Goal: Task Accomplishment & Management: Use online tool/utility

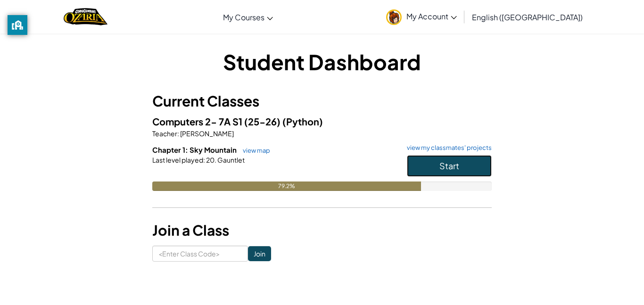
click at [416, 165] on button "Start" at bounding box center [449, 166] width 85 height 22
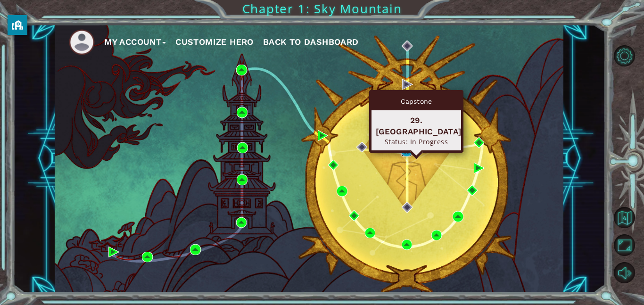
click at [407, 152] on img at bounding box center [406, 151] width 11 height 11
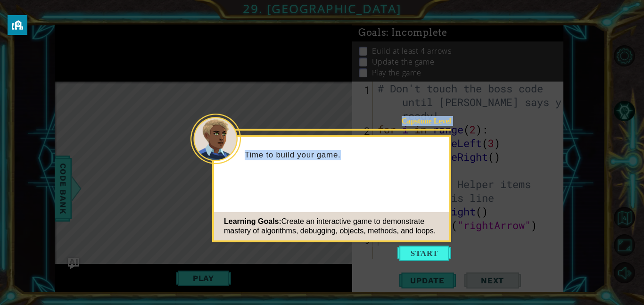
drag, startPoint x: 399, startPoint y: 118, endPoint x: 398, endPoint y: 154, distance: 35.4
click at [398, 154] on div "Capstone Level Time to build your game. Learning Goals: Create an interactive g…" at bounding box center [331, 157] width 235 height 41
click at [398, 154] on p "Time to build your game." at bounding box center [344, 155] width 198 height 10
drag, startPoint x: 400, startPoint y: 123, endPoint x: 420, endPoint y: 202, distance: 81.7
click at [420, 202] on div "Capstone Level Time to build your game. Learning Goals: Create an interactive g…" at bounding box center [331, 188] width 239 height 107
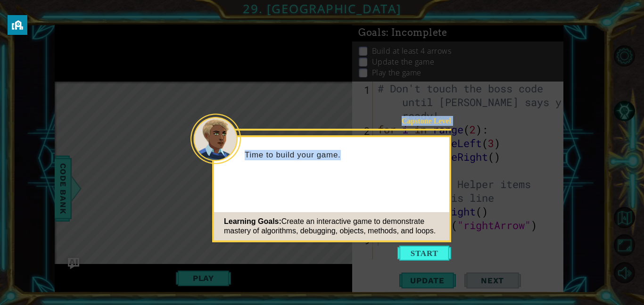
click at [308, 70] on icon at bounding box center [322, 152] width 644 height 305
click at [329, 108] on icon at bounding box center [322, 152] width 644 height 305
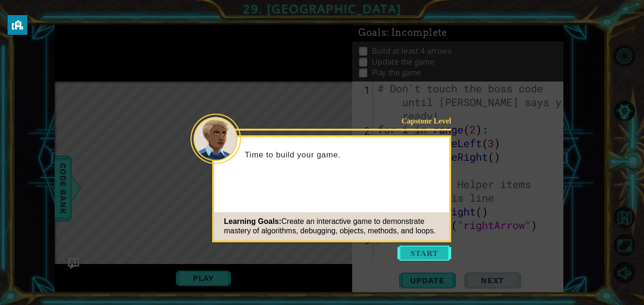
click at [406, 260] on button "Start" at bounding box center [425, 253] width 54 height 15
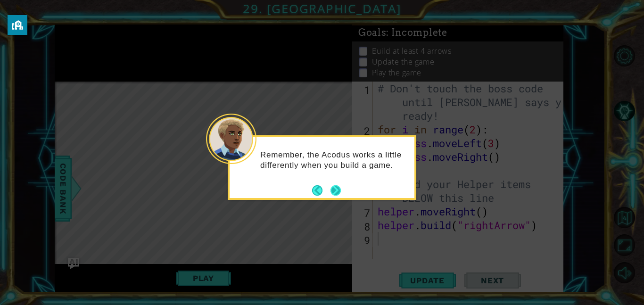
click at [336, 191] on button "Next" at bounding box center [336, 190] width 10 height 10
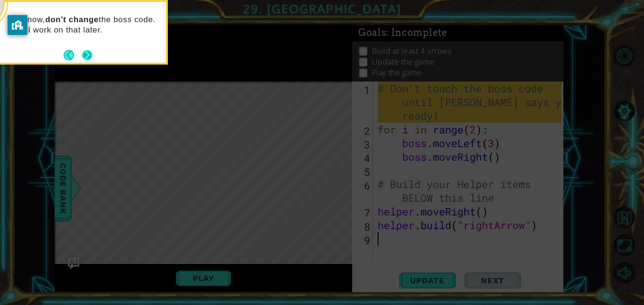
click at [90, 52] on button "Next" at bounding box center [87, 55] width 10 height 10
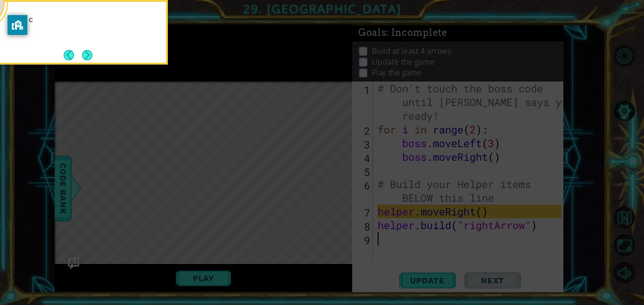
click at [90, 52] on button "Next" at bounding box center [87, 55] width 10 height 10
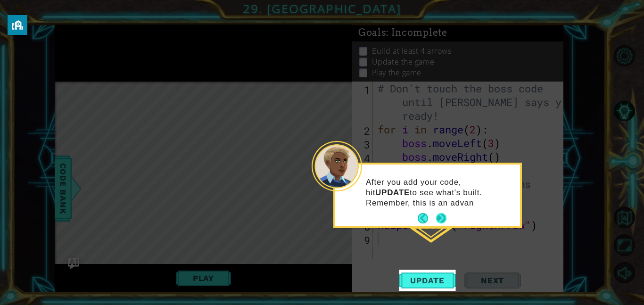
click at [442, 217] on button "Next" at bounding box center [441, 218] width 10 height 10
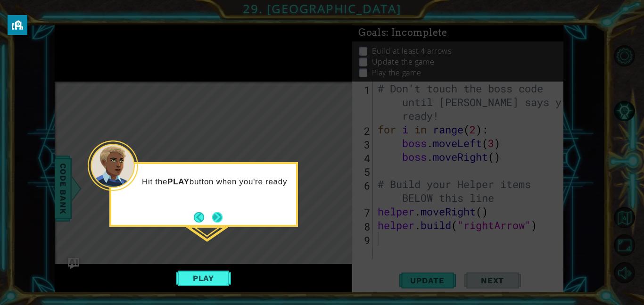
click at [214, 221] on button "Next" at bounding box center [217, 217] width 10 height 10
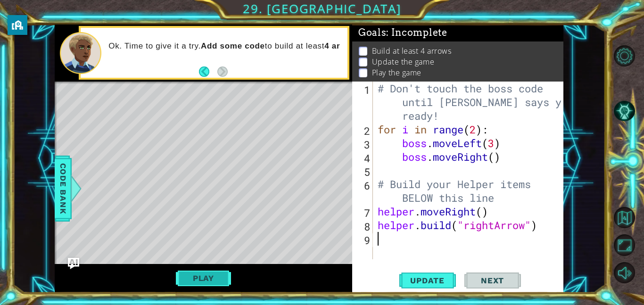
click at [205, 271] on button "Play" at bounding box center [203, 278] width 55 height 18
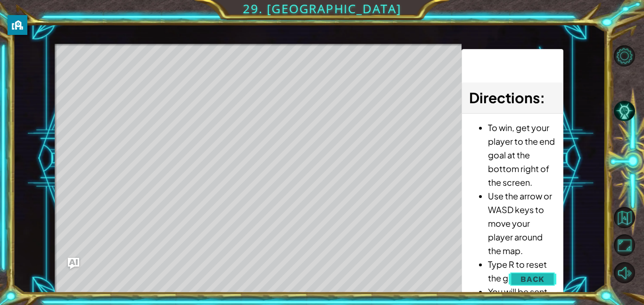
click at [526, 275] on span "Back" at bounding box center [533, 278] width 24 height 9
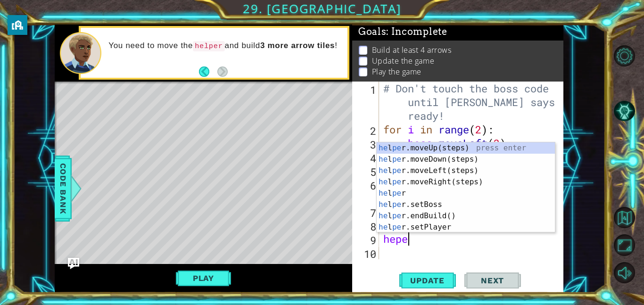
scroll to position [0, 1]
type textarea "heper"
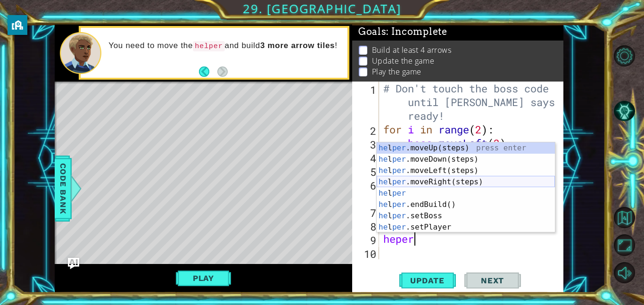
click at [427, 183] on div "he l per .moveUp(steps) press enter he l per .moveDown(steps) press enter he l …" at bounding box center [466, 198] width 178 height 113
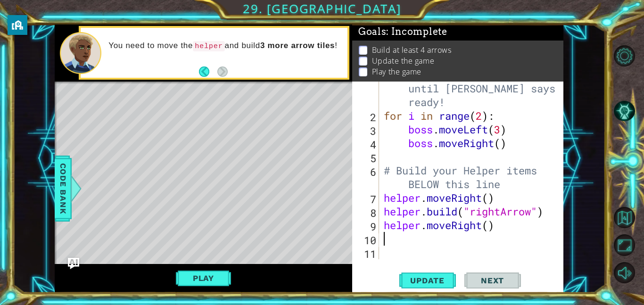
scroll to position [14, 0]
click at [489, 228] on div "# Don't touch the boss code until [PERSON_NAME] says you're ready! for i in ran…" at bounding box center [474, 184] width 184 height 233
type textarea "helper.moveRight()"
click at [395, 241] on div "# Don't touch the boss code until [PERSON_NAME] says you're ready! for i in ran…" at bounding box center [474, 184] width 184 height 233
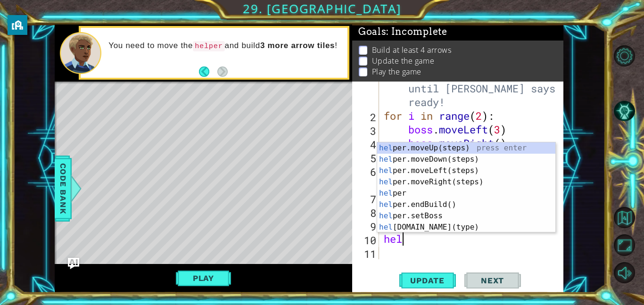
scroll to position [0, 1]
type textarea "helper"
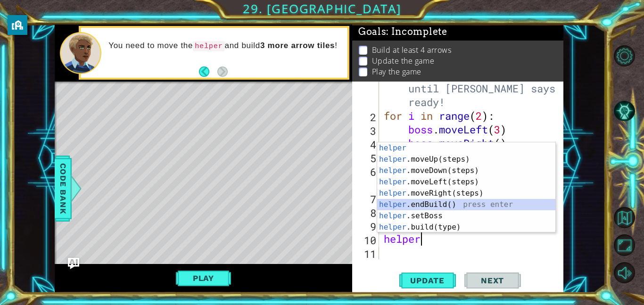
click at [439, 203] on div "helper press enter helper .moveUp(steps) press enter helper .moveDown(steps) pr…" at bounding box center [466, 198] width 178 height 113
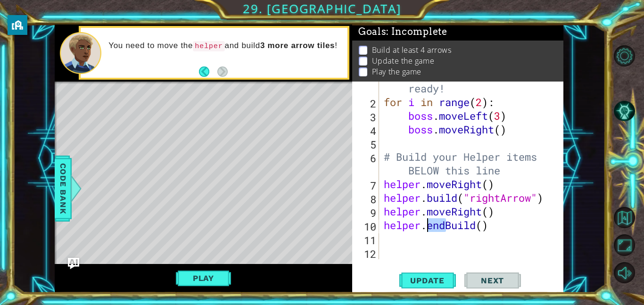
drag, startPoint x: 446, startPoint y: 226, endPoint x: 429, endPoint y: 224, distance: 17.0
click at [429, 224] on div "# Don't touch the boss code until [PERSON_NAME] says you're ready! for i in ran…" at bounding box center [474, 170] width 184 height 233
click at [473, 229] on div "# Don't touch the boss code until [PERSON_NAME] says you're ready! for i in ran…" at bounding box center [474, 170] width 184 height 233
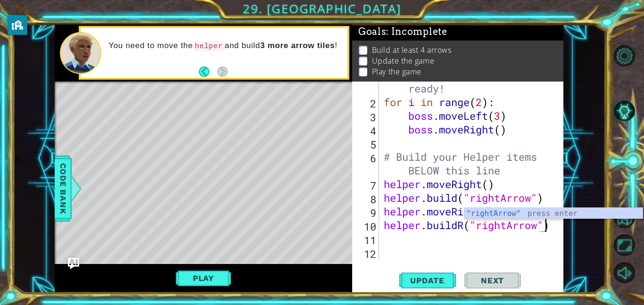
scroll to position [0, 7]
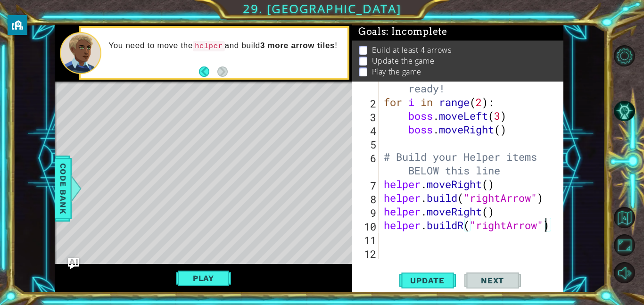
click at [462, 228] on div "# Don't touch the boss code until [PERSON_NAME] says you're ready! for i in ran…" at bounding box center [474, 170] width 184 height 233
type textarea "[DOMAIN_NAME]("rightArrow")"
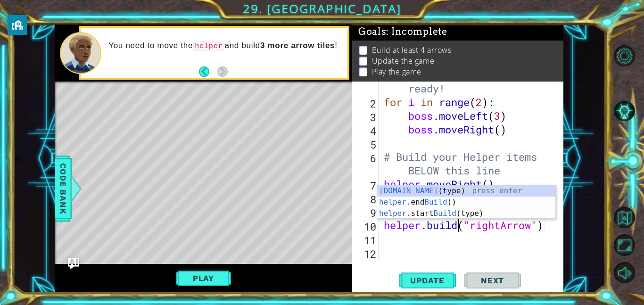
click at [396, 235] on div "# Don't touch the boss code until [PERSON_NAME] says you're ready! for i in ran…" at bounding box center [474, 170] width 184 height 233
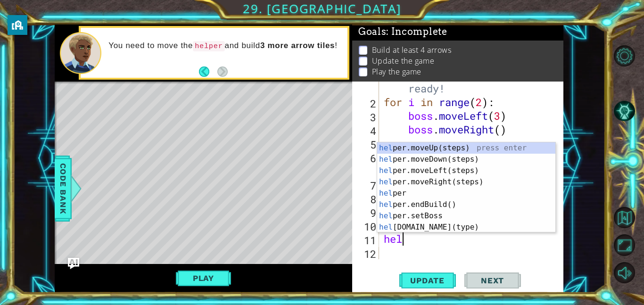
scroll to position [0, 1]
type textarea "helper"
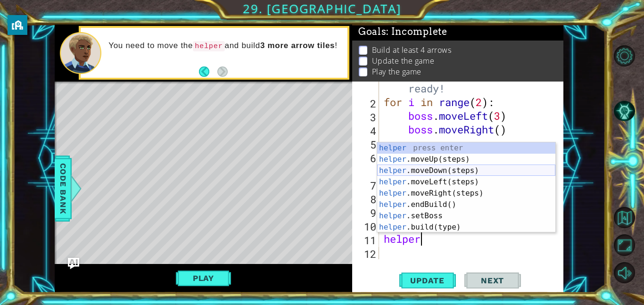
click at [438, 173] on div "helper press enter helper .moveUp(steps) press enter helper .moveDown(steps) pr…" at bounding box center [466, 198] width 178 height 113
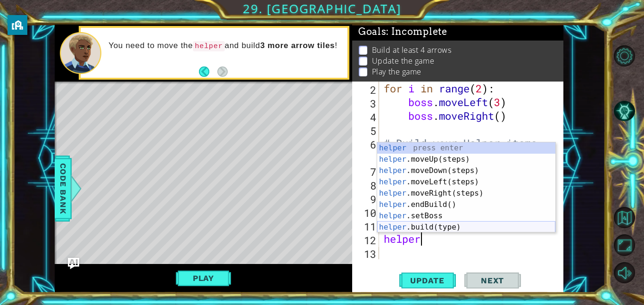
click at [446, 224] on div "helper press enter helper .moveUp(steps) press enter helper .moveDown(steps) pr…" at bounding box center [466, 198] width 178 height 113
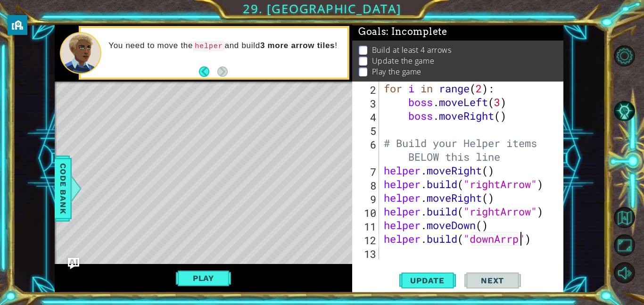
scroll to position [0, 6]
type textarea "[DOMAIN_NAME]("downArrow")"
click at [462, 263] on div "[DOMAIN_NAME]("downArrow") 2 3 4 5 6 7 8 9 10 11 12 13 for i in range ( 2 ) : b…" at bounding box center [457, 187] width 211 height 211
click at [427, 253] on div "for i in range ( 2 ) : boss . moveLeft ( 3 ) boss . moveRight ( ) # Build your …" at bounding box center [474, 184] width 184 height 205
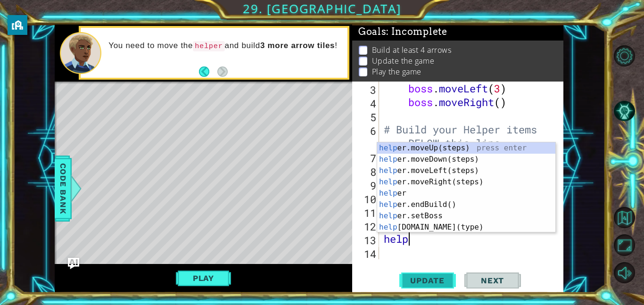
scroll to position [0, 1]
type textarea "helper"
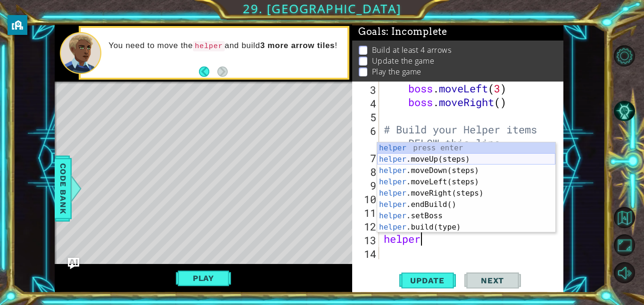
click at [429, 154] on div "helper press enter helper .moveUp(steps) press enter helper .moveDown(steps) pr…" at bounding box center [466, 198] width 178 height 113
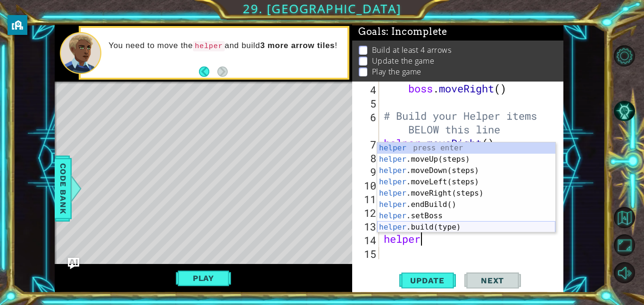
click at [416, 226] on div "helper press enter helper .moveUp(steps) press enter helper .moveDown(steps) pr…" at bounding box center [466, 198] width 178 height 113
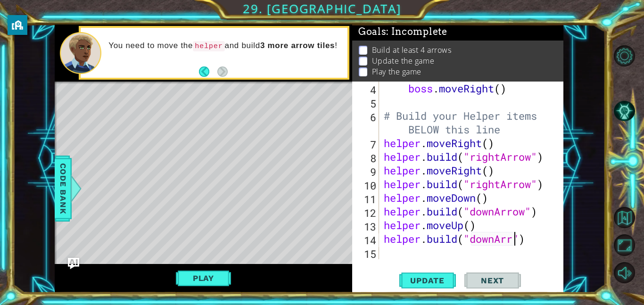
scroll to position [0, 6]
type textarea "[DOMAIN_NAME]("downArrow")"
click at [419, 277] on span "Update" at bounding box center [427, 280] width 53 height 9
click at [205, 278] on button "Play" at bounding box center [203, 278] width 55 height 18
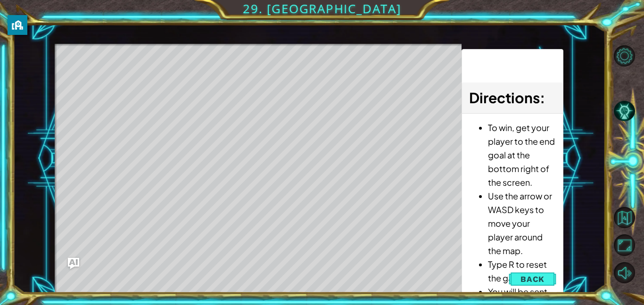
click at [106, 76] on div "Level Map" at bounding box center [273, 183] width 436 height 278
click at [594, 49] on div "1 ההההההההההההההההההההההההההההההההההההההההההההההההההההההההההההההההההההההההההההה…" at bounding box center [309, 159] width 593 height 268
click at [526, 277] on span "Back" at bounding box center [533, 278] width 24 height 9
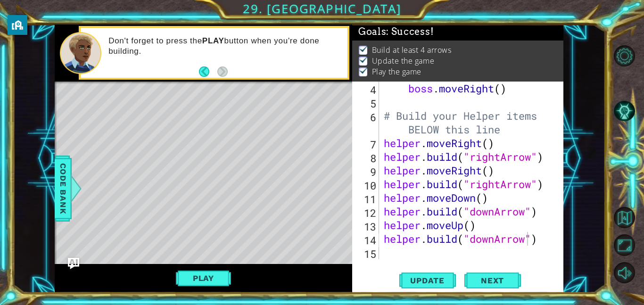
scroll to position [68, 0]
click at [399, 255] on div "boss . moveRight ( ) # Build your Helper items BELOW this line helper . moveRig…" at bounding box center [474, 184] width 184 height 205
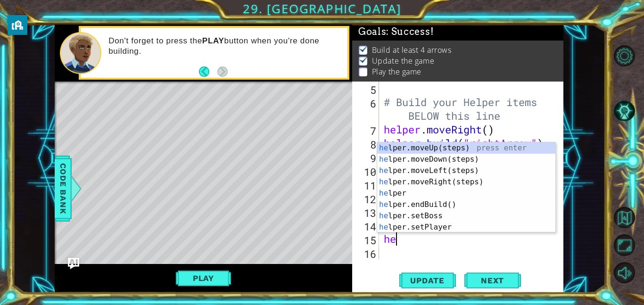
scroll to position [0, 1]
type textarea "helper"
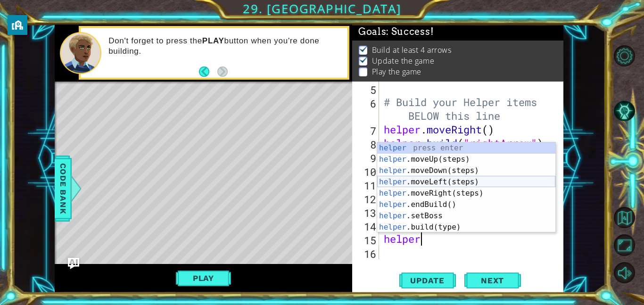
click at [440, 181] on div "helper press enter helper .moveUp(steps) press enter helper .moveDown(steps) pr…" at bounding box center [466, 198] width 178 height 113
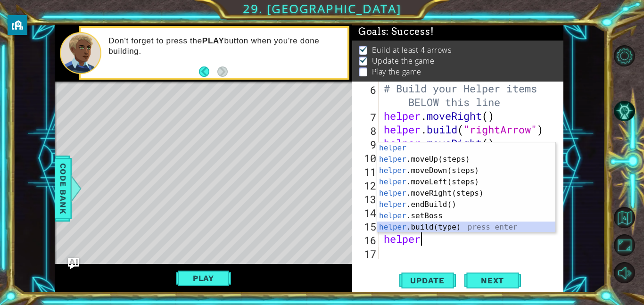
click at [424, 225] on div "helper press enter helper .moveUp(steps) press enter helper .moveDown(steps) pr…" at bounding box center [466, 198] width 178 height 113
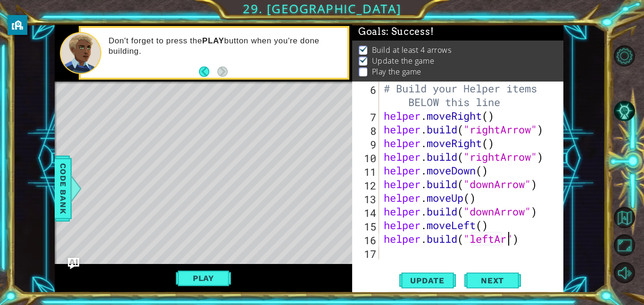
scroll to position [0, 6]
type textarea "[DOMAIN_NAME]("leftArrow")"
click at [481, 277] on span "Next" at bounding box center [493, 280] width 42 height 9
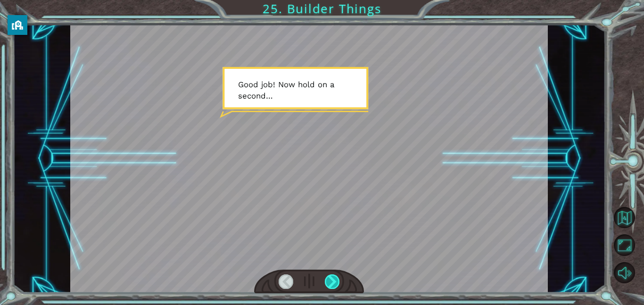
click at [334, 285] on div at bounding box center [332, 281] width 15 height 15
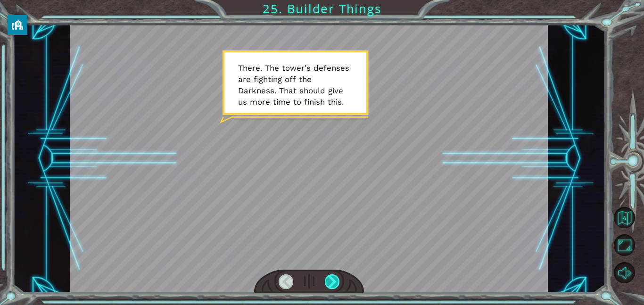
click at [334, 285] on div at bounding box center [332, 281] width 15 height 15
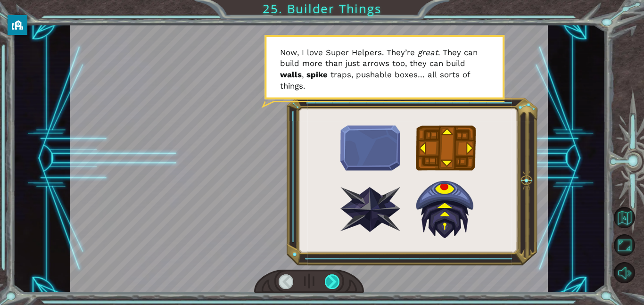
click at [334, 285] on div at bounding box center [332, 281] width 15 height 15
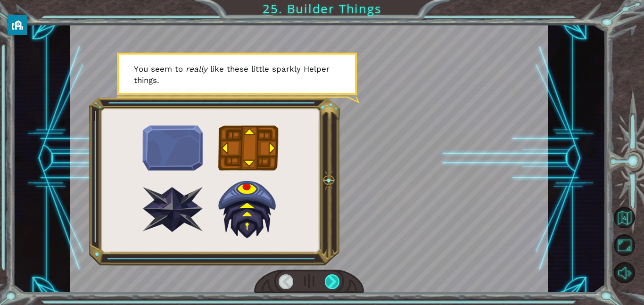
click at [334, 285] on div at bounding box center [332, 281] width 15 height 15
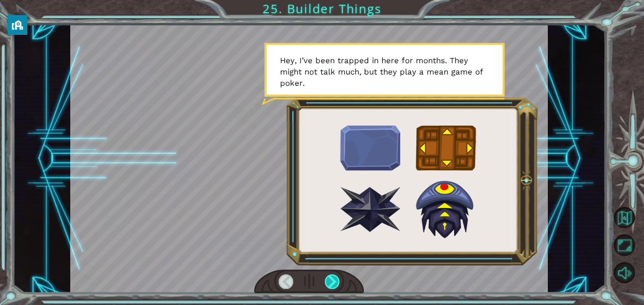
click at [334, 285] on div at bounding box center [332, 281] width 15 height 15
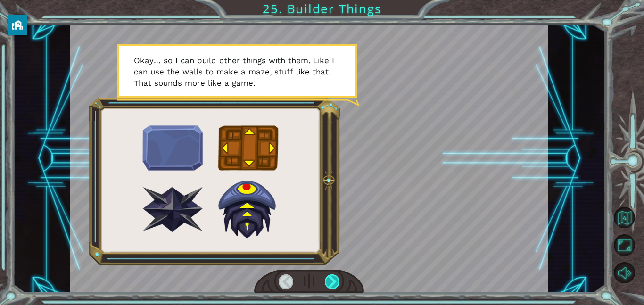
click at [334, 285] on div at bounding box center [332, 281] width 15 height 15
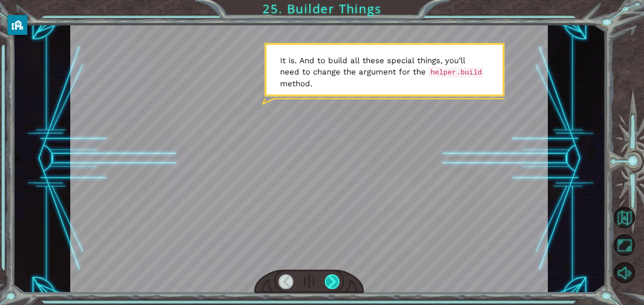
click at [334, 285] on div at bounding box center [332, 281] width 15 height 15
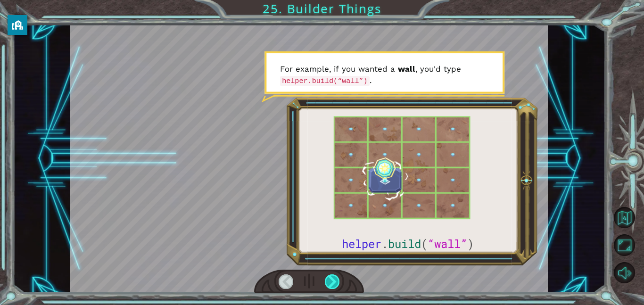
click at [334, 285] on div at bounding box center [332, 281] width 15 height 15
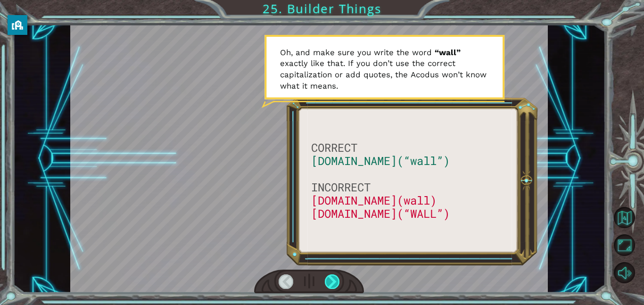
click at [326, 278] on div at bounding box center [332, 281] width 15 height 15
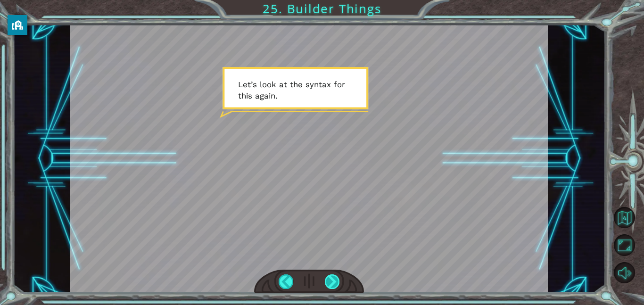
click at [326, 278] on div at bounding box center [332, 281] width 15 height 15
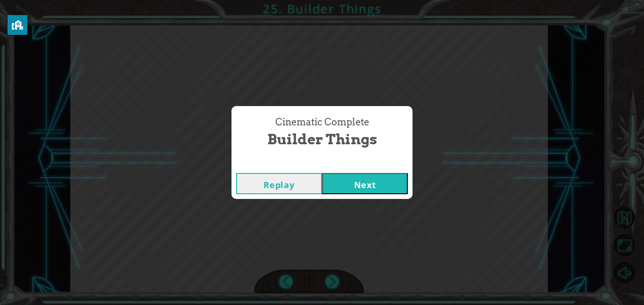
click at [355, 183] on button "Next" at bounding box center [365, 183] width 86 height 21
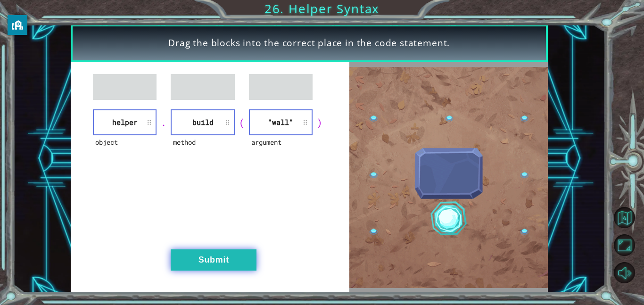
click at [213, 260] on button "Submit" at bounding box center [214, 259] width 86 height 21
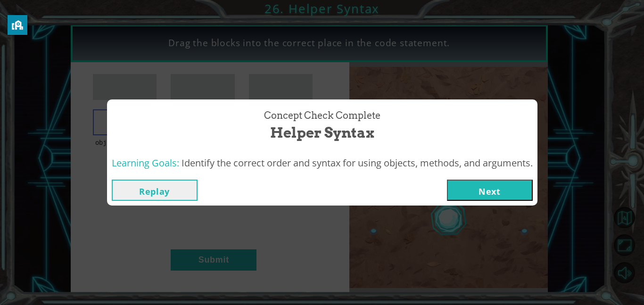
click at [488, 199] on button "Next" at bounding box center [490, 190] width 86 height 21
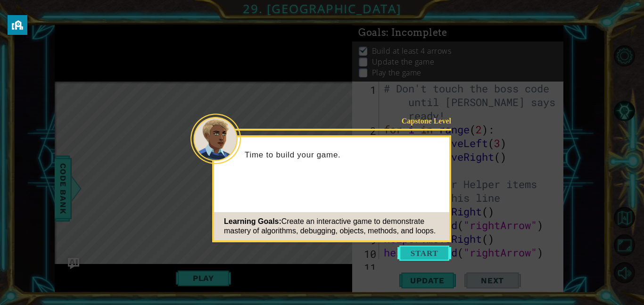
click at [421, 254] on button "Start" at bounding box center [425, 253] width 54 height 15
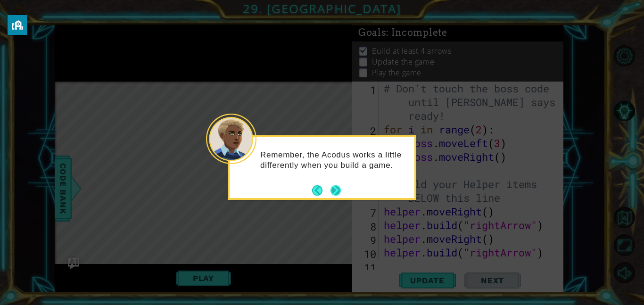
click at [334, 191] on button "Next" at bounding box center [336, 190] width 10 height 10
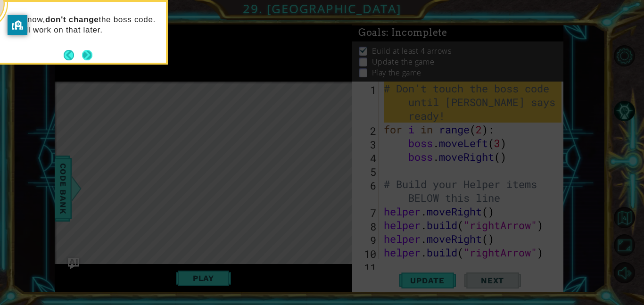
click at [83, 56] on button "Next" at bounding box center [87, 55] width 10 height 10
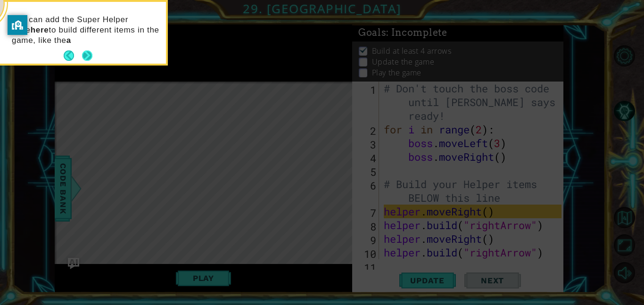
click at [88, 53] on button "Next" at bounding box center [87, 55] width 10 height 10
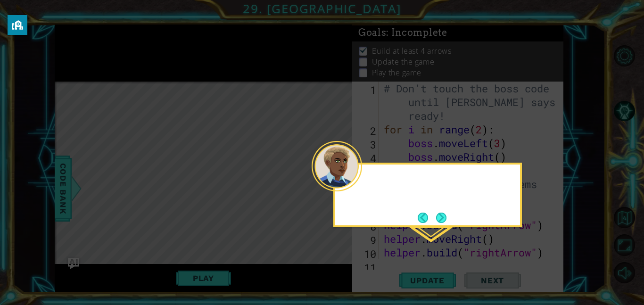
scroll to position [95, 0]
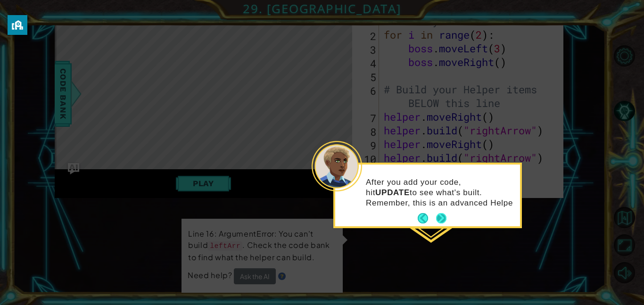
click at [442, 219] on button "Next" at bounding box center [441, 218] width 10 height 10
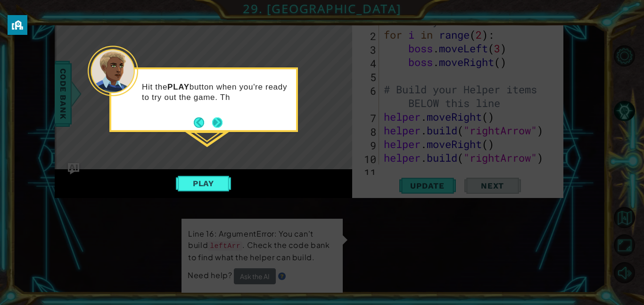
click at [219, 123] on button "Next" at bounding box center [217, 122] width 10 height 10
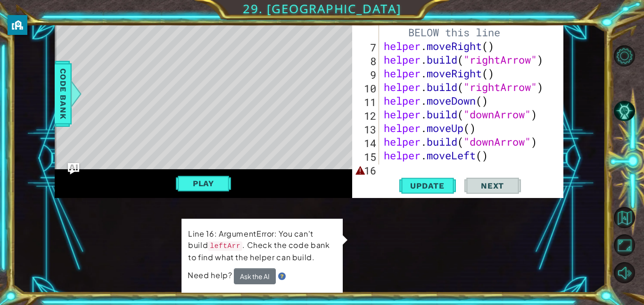
scroll to position [96, 0]
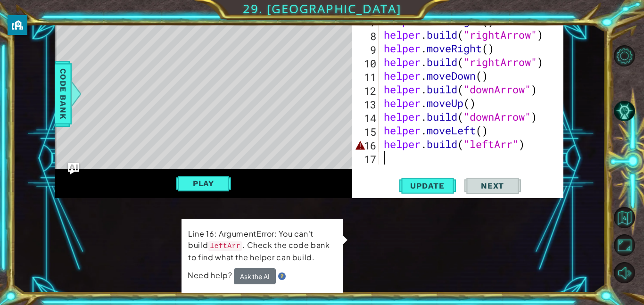
click at [510, 144] on div "# Build your Helper items BELOW this line helper . moveRight ( ) helper . build…" at bounding box center [474, 96] width 184 height 219
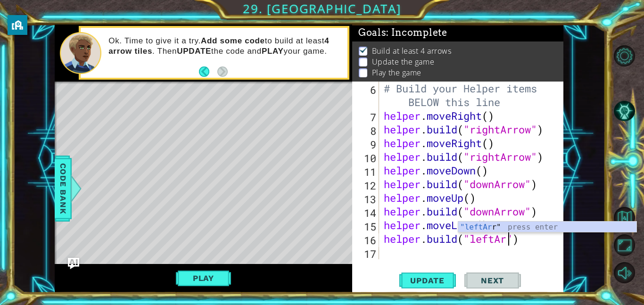
scroll to position [0, 6]
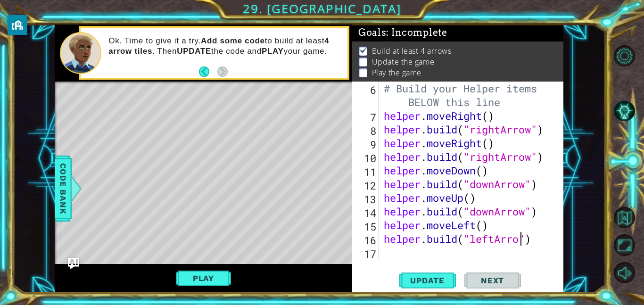
type textarea "[DOMAIN_NAME]("leftArrow")"
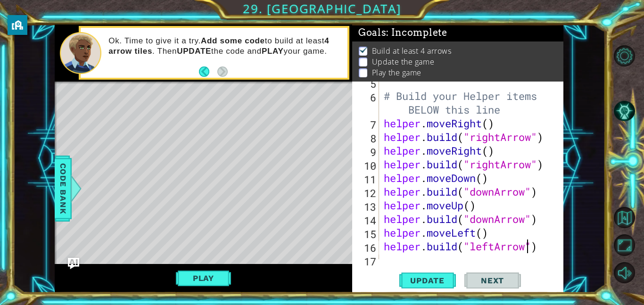
scroll to position [96, 0]
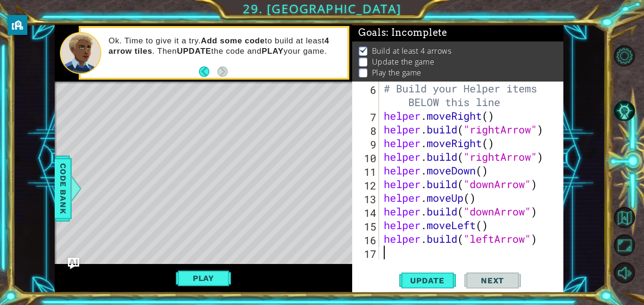
click at [394, 250] on div "# Build your Helper items BELOW this line helper . moveRight ( ) helper . build…" at bounding box center [474, 191] width 184 height 219
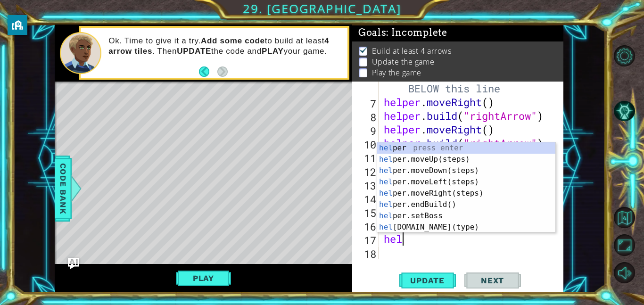
scroll to position [0, 1]
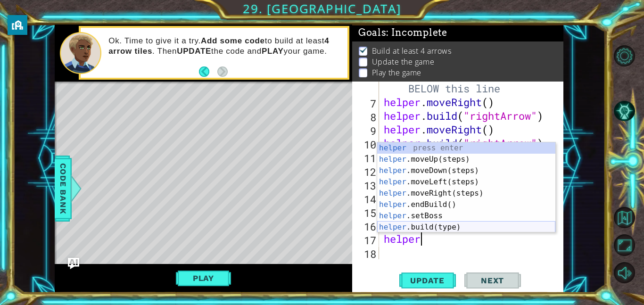
click at [445, 228] on div "helper press enter helper .moveUp(steps) press enter helper .moveDown(steps) pr…" at bounding box center [466, 198] width 178 height 113
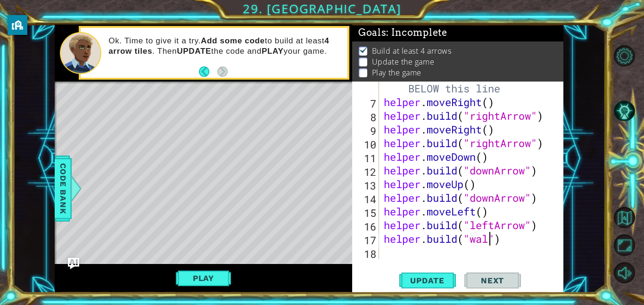
scroll to position [0, 5]
click at [408, 283] on span "Update" at bounding box center [427, 280] width 53 height 9
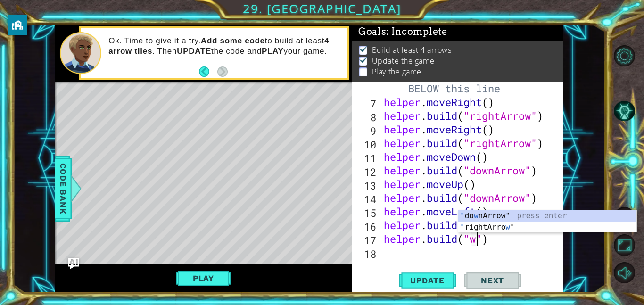
scroll to position [0, 4]
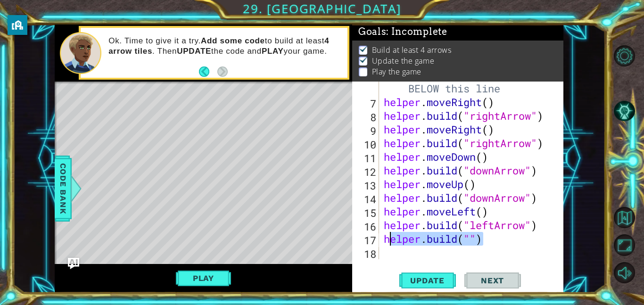
drag, startPoint x: 484, startPoint y: 245, endPoint x: 388, endPoint y: 241, distance: 96.3
click at [388, 241] on div "# Build your Helper items BELOW this line helper . moveRight ( ) helper . build…" at bounding box center [474, 177] width 184 height 219
type textarea "h"
click at [213, 282] on button "Play" at bounding box center [203, 278] width 55 height 18
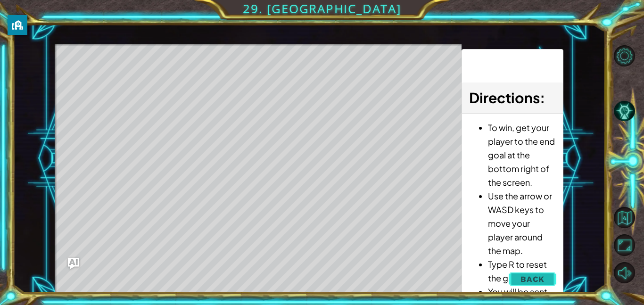
click at [525, 283] on span "Back" at bounding box center [533, 278] width 24 height 9
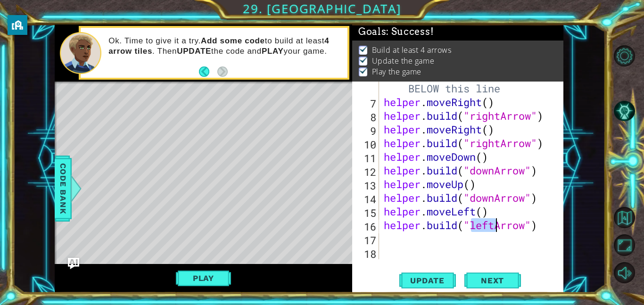
drag, startPoint x: 471, startPoint y: 227, endPoint x: 495, endPoint y: 232, distance: 24.6
click at [495, 232] on div "# Build your Helper items BELOW this line helper . moveRight ( ) helper . build…" at bounding box center [474, 177] width 184 height 219
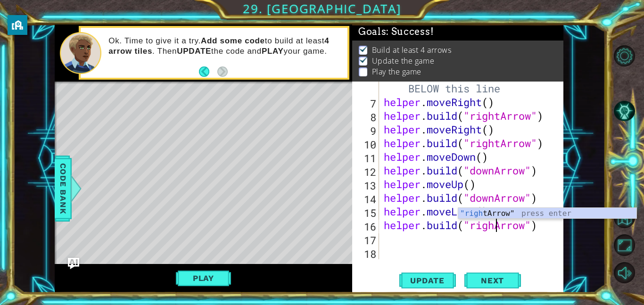
scroll to position [0, 5]
click at [417, 219] on div "# Build your Helper items BELOW this line helper . moveRight ( ) helper . build…" at bounding box center [474, 177] width 184 height 219
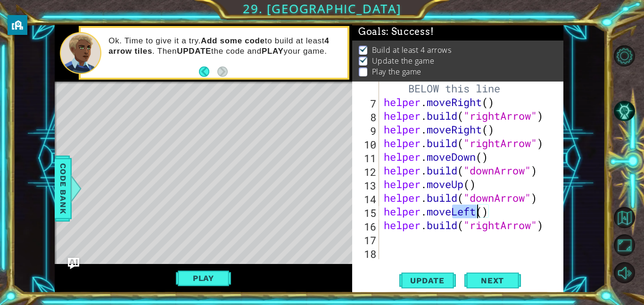
drag, startPoint x: 453, startPoint y: 210, endPoint x: 475, endPoint y: 216, distance: 23.0
click at [475, 216] on div "# Build your Helper items BELOW this line helper . moveRight ( ) helper . build…" at bounding box center [474, 177] width 184 height 219
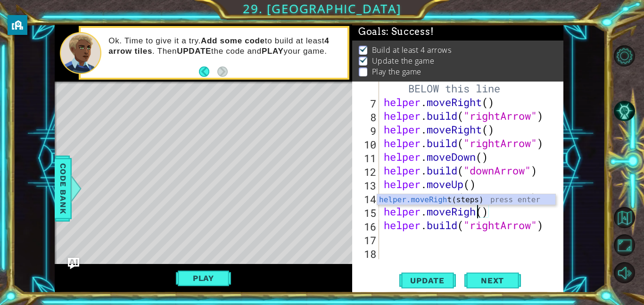
scroll to position [0, 4]
type textarea "helper.moveRight()"
click at [228, 275] on button "Play" at bounding box center [203, 278] width 55 height 18
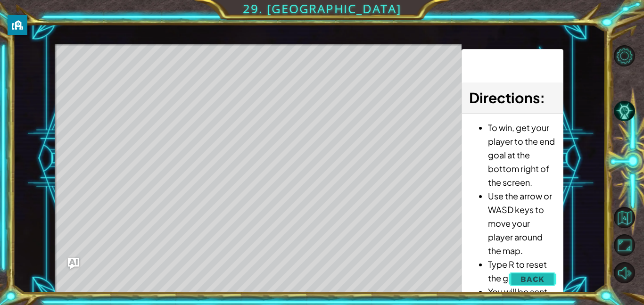
click at [541, 272] on button "Back" at bounding box center [533, 279] width 48 height 19
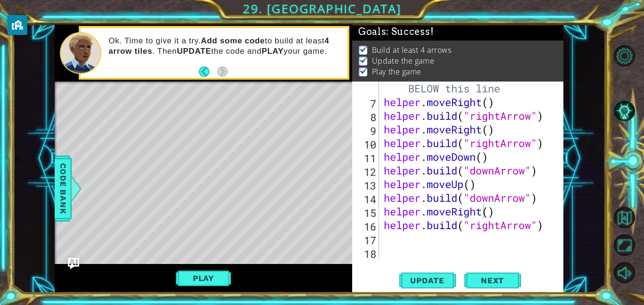
click at [435, 242] on div "# Build your Helper items BELOW this line helper . moveRight ( ) helper . build…" at bounding box center [474, 177] width 184 height 219
click at [387, 222] on div "# Build your Helper items BELOW this line helper . moveRight ( ) helper . build…" at bounding box center [474, 177] width 184 height 219
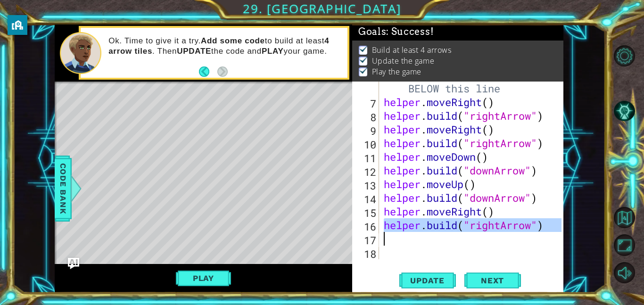
drag, startPoint x: 383, startPoint y: 221, endPoint x: 534, endPoint y: 235, distance: 151.1
click at [534, 235] on div "# Build your Helper items BELOW this line helper . moveRight ( ) helper . build…" at bounding box center [474, 177] width 184 height 219
type textarea "[DOMAIN_NAME]("rightArrow")"
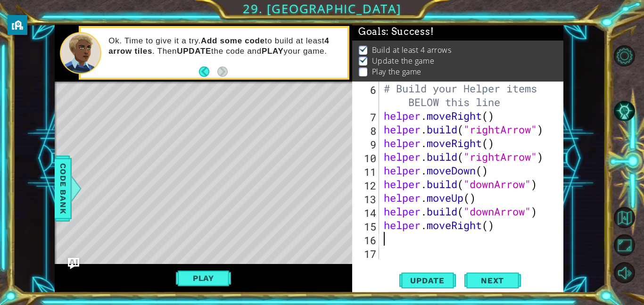
scroll to position [96, 0]
click at [407, 242] on div "# Build your Helper items BELOW this line helper . moveRight ( ) helper . build…" at bounding box center [474, 191] width 184 height 219
click at [426, 279] on span "Update" at bounding box center [427, 280] width 53 height 9
click at [192, 283] on button "Play" at bounding box center [203, 278] width 55 height 18
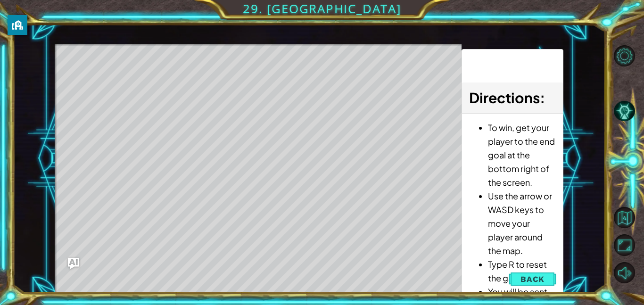
click at [518, 268] on li "Type R to reset the game." at bounding box center [522, 271] width 68 height 27
click at [521, 277] on button "Back" at bounding box center [533, 279] width 48 height 19
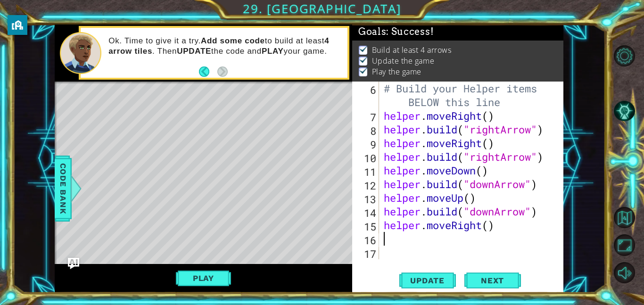
click at [401, 234] on div "# Build your Helper items BELOW this line helper . moveRight ( ) helper . build…" at bounding box center [474, 191] width 184 height 219
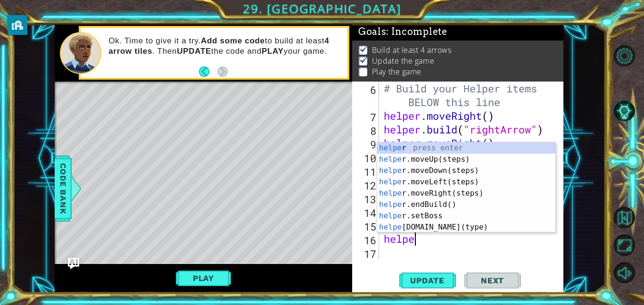
type textarea "helper"
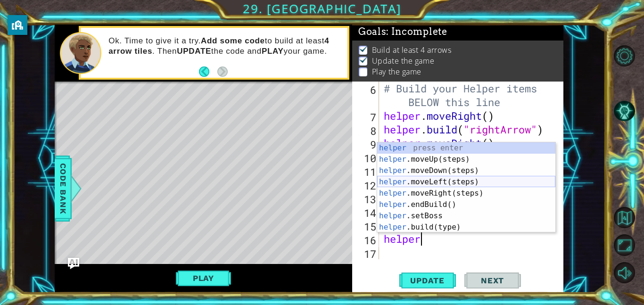
click at [419, 180] on div "helper press enter helper .moveUp(steps) press enter helper .moveDown(steps) pr…" at bounding box center [466, 198] width 178 height 113
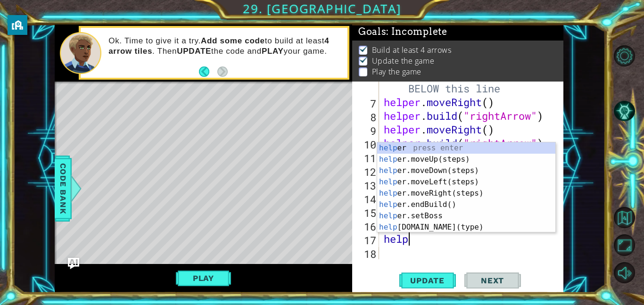
type textarea "helper"
click at [493, 247] on div "# Build your Helper items BELOW this line helper . moveRight ( ) helper . build…" at bounding box center [474, 177] width 184 height 219
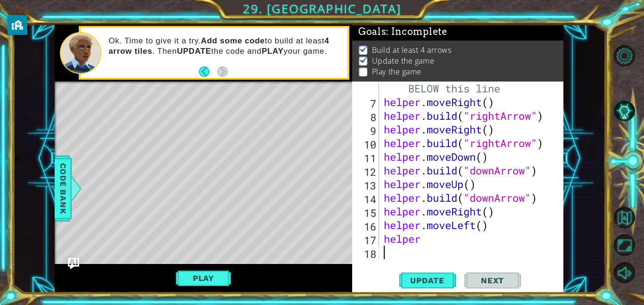
scroll to position [0, 0]
drag, startPoint x: 465, startPoint y: 183, endPoint x: 455, endPoint y: 184, distance: 9.9
click at [455, 184] on div "# Build your Helper items BELOW this line helper . moveRight ( ) helper . build…" at bounding box center [474, 177] width 184 height 219
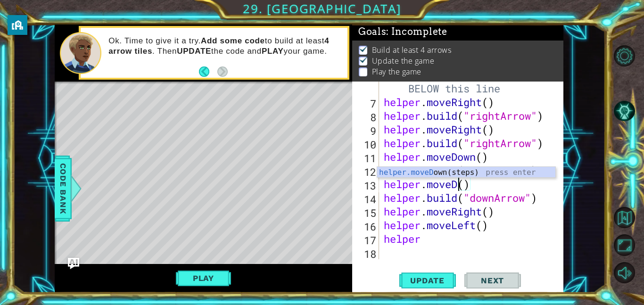
scroll to position [0, 4]
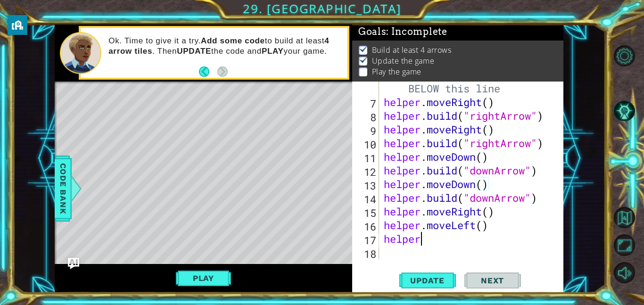
click at [472, 239] on div "# Build your Helper items BELOW this line helper . moveRight ( ) helper . build…" at bounding box center [474, 177] width 184 height 219
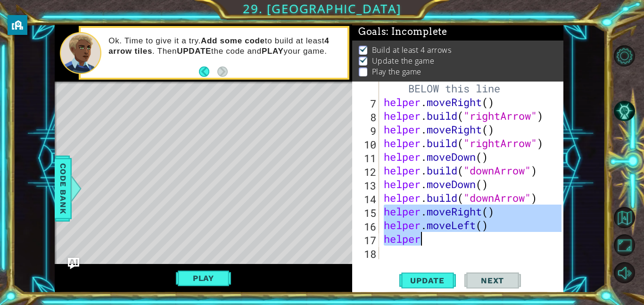
drag, startPoint x: 384, startPoint y: 211, endPoint x: 510, endPoint y: 241, distance: 129.8
click at [510, 241] on div "# Build your Helper items BELOW this line helper . moveRight ( ) helper . build…" at bounding box center [474, 177] width 184 height 219
type textarea "helper.moveLeft() helper"
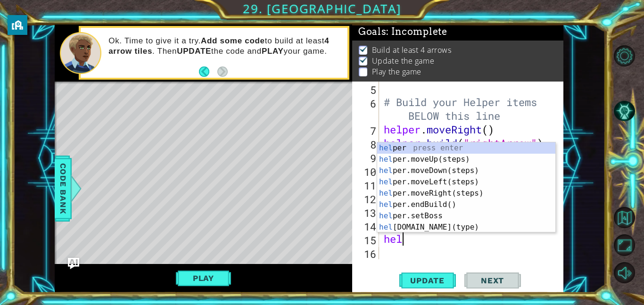
scroll to position [0, 1]
type textarea "helper"
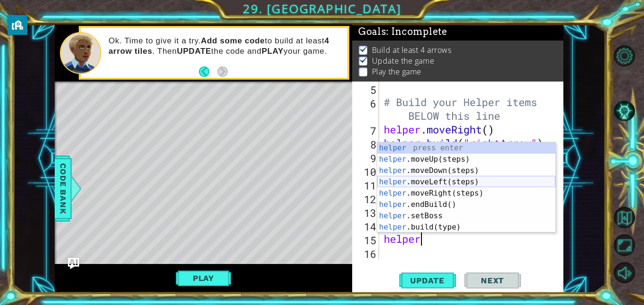
click at [442, 181] on div "helper press enter helper .moveUp(steps) press enter helper .moveDown(steps) pr…" at bounding box center [466, 198] width 178 height 113
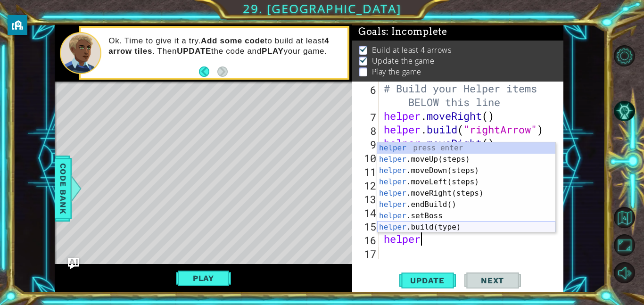
click at [455, 227] on div "helper press enter helper .moveUp(steps) press enter helper .moveDown(steps) pr…" at bounding box center [466, 198] width 178 height 113
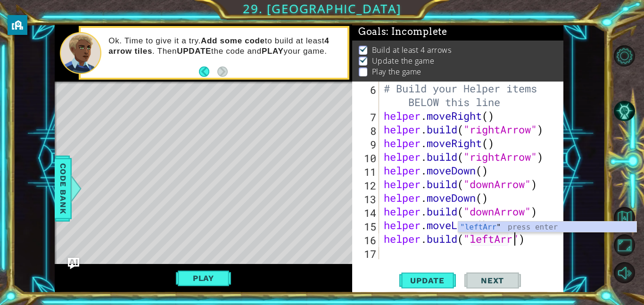
scroll to position [0, 6]
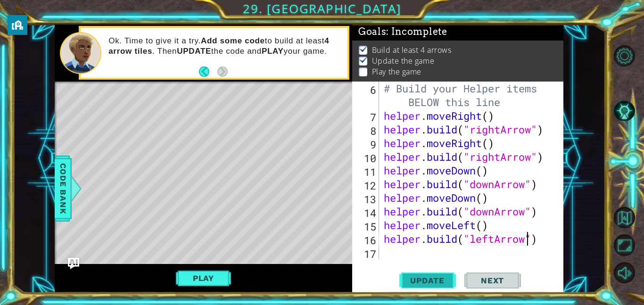
type textarea "[DOMAIN_NAME]("leftArrow")"
click at [412, 274] on button "Update" at bounding box center [427, 280] width 57 height 21
click at [189, 274] on button "Play" at bounding box center [203, 278] width 55 height 18
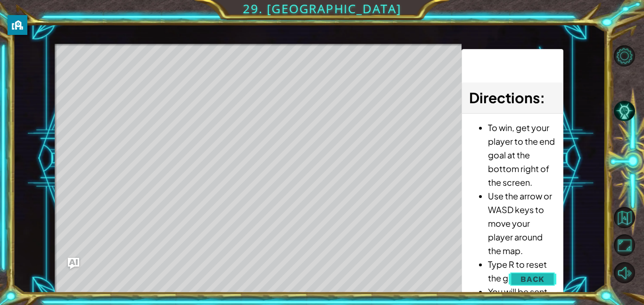
click at [539, 276] on span "Back" at bounding box center [533, 278] width 24 height 9
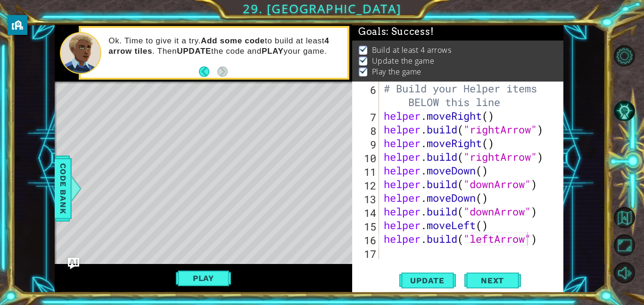
click at [386, 249] on div "# Build your Helper items BELOW this line helper . moveRight ( ) helper . build…" at bounding box center [474, 191] width 184 height 219
type textarea "e"
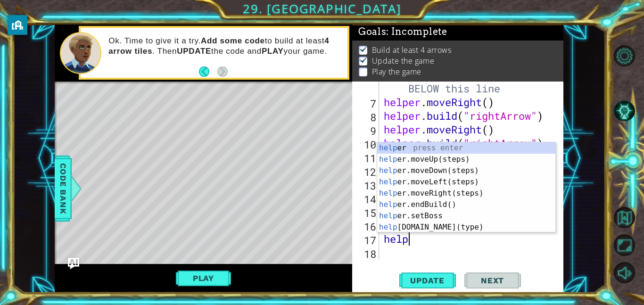
scroll to position [0, 1]
click at [424, 228] on div "helper press enter helper .moveUp(steps) press enter helper .moveDown(steps) pr…" at bounding box center [466, 198] width 178 height 113
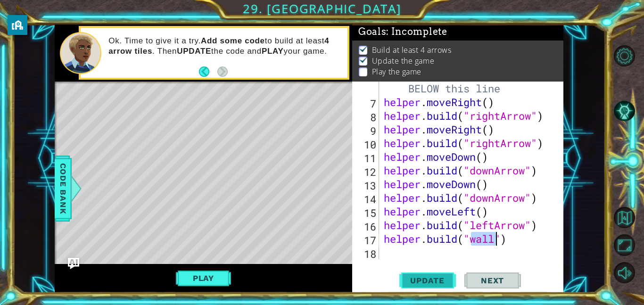
type textarea "[DOMAIN_NAME]("wall")"
click at [449, 271] on button "Update" at bounding box center [427, 280] width 57 height 21
click at [210, 271] on button "Play" at bounding box center [203, 278] width 55 height 18
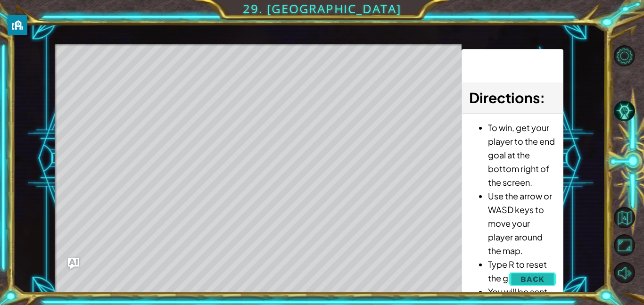
click at [517, 274] on button "Back" at bounding box center [533, 279] width 48 height 19
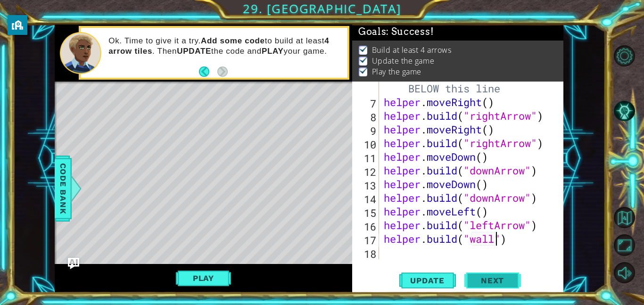
click at [491, 278] on span "Next" at bounding box center [493, 280] width 42 height 9
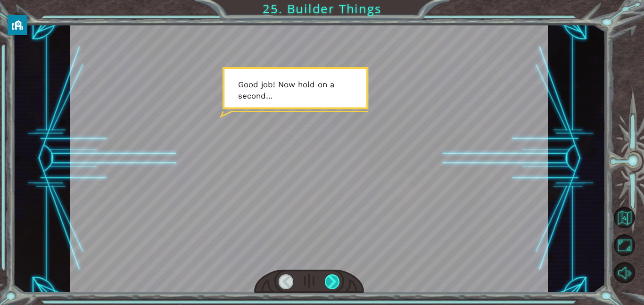
click at [333, 280] on div at bounding box center [332, 281] width 15 height 15
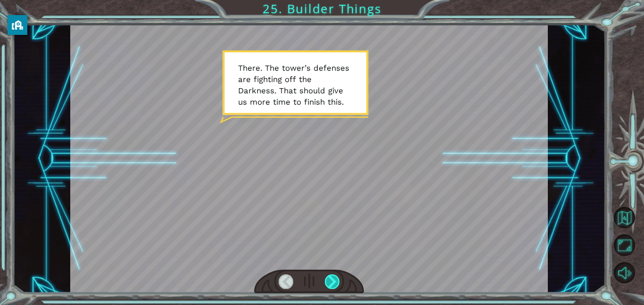
click at [333, 280] on div at bounding box center [332, 281] width 15 height 15
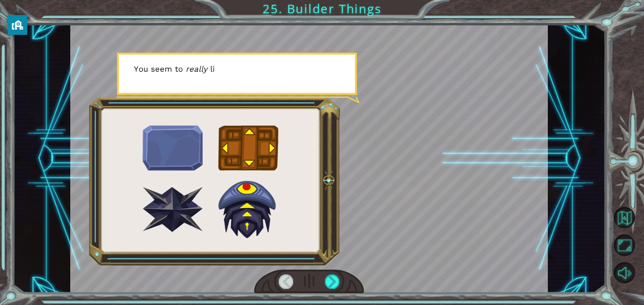
click at [279, 281] on div at bounding box center [286, 281] width 15 height 15
click at [333, 283] on div at bounding box center [332, 281] width 15 height 15
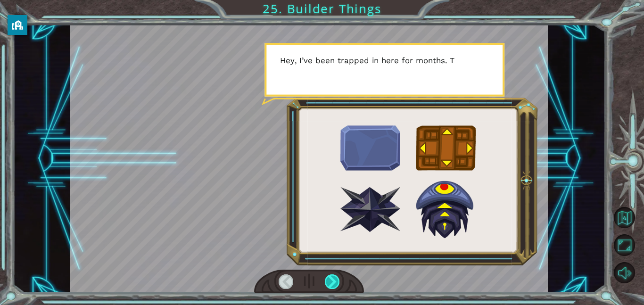
click at [333, 283] on div at bounding box center [332, 281] width 15 height 15
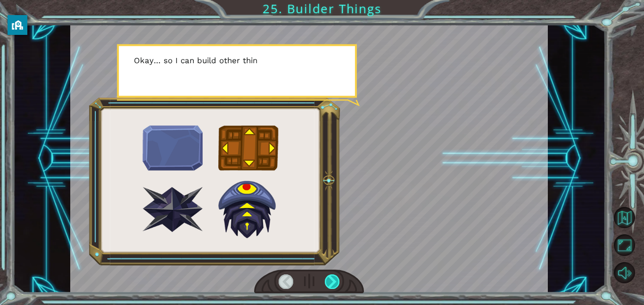
click at [333, 283] on div at bounding box center [332, 281] width 15 height 15
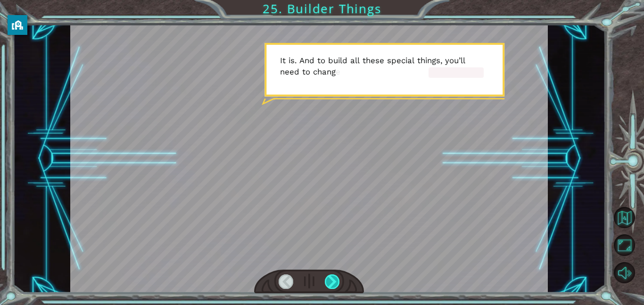
click at [333, 283] on div at bounding box center [332, 281] width 15 height 15
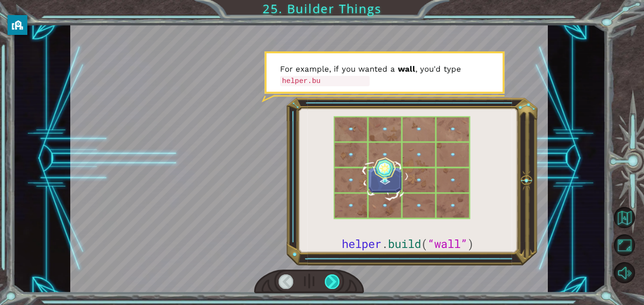
click at [333, 283] on div at bounding box center [332, 281] width 15 height 15
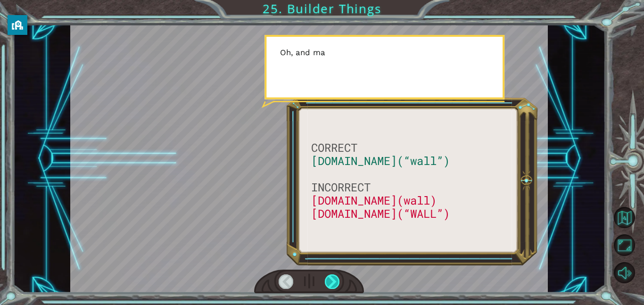
click at [333, 283] on div at bounding box center [332, 281] width 15 height 15
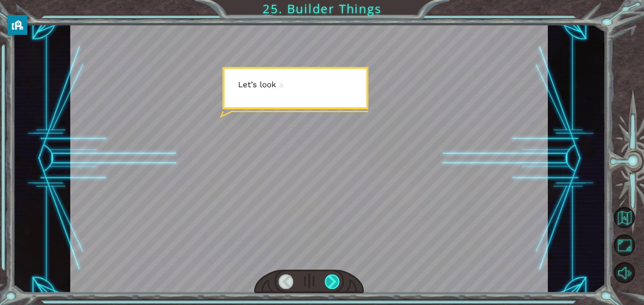
click at [333, 283] on div at bounding box center [332, 281] width 15 height 15
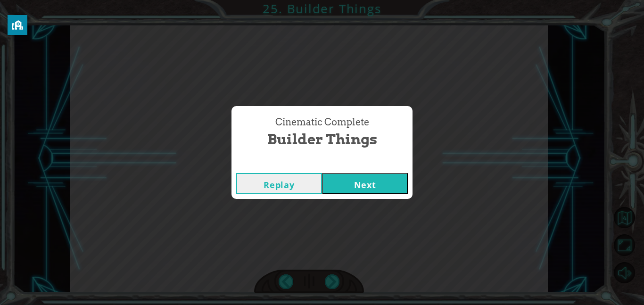
click at [343, 189] on button "Next" at bounding box center [365, 183] width 86 height 21
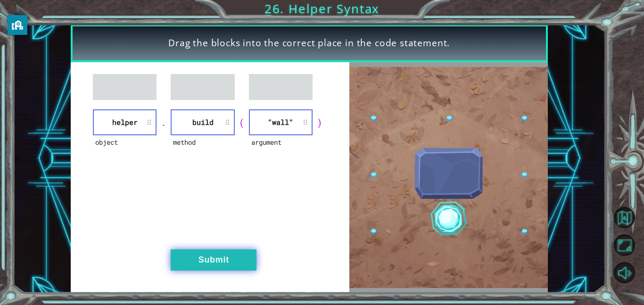
click at [219, 261] on button "Submit" at bounding box center [214, 259] width 86 height 21
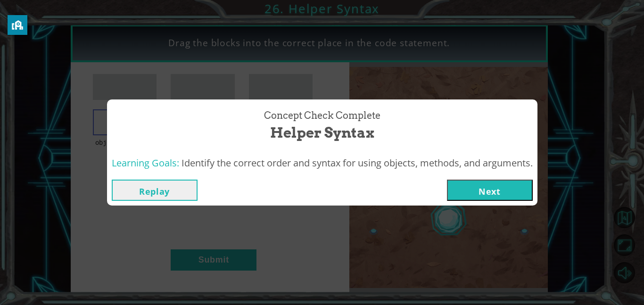
click at [485, 180] on button "Next" at bounding box center [490, 190] width 86 height 21
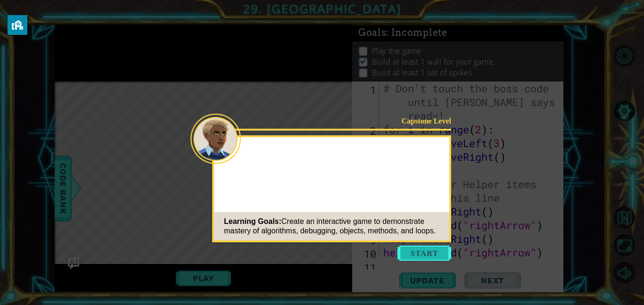
click at [419, 255] on button "Start" at bounding box center [425, 253] width 54 height 15
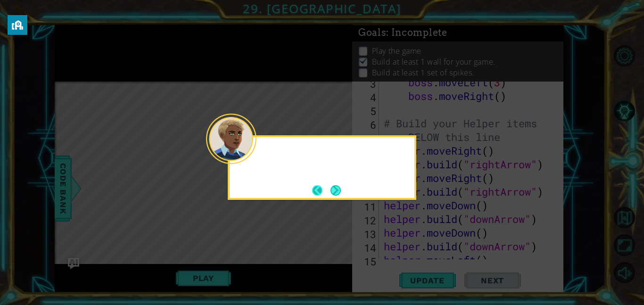
scroll to position [109, 0]
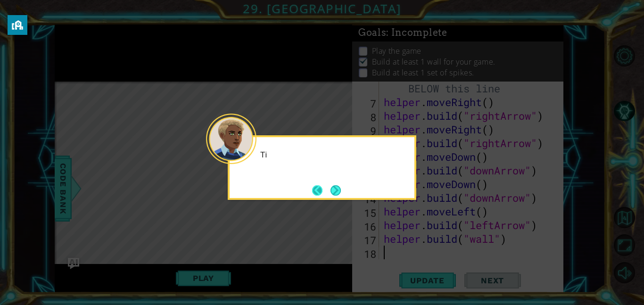
click at [325, 188] on button "Back" at bounding box center [321, 190] width 18 height 10
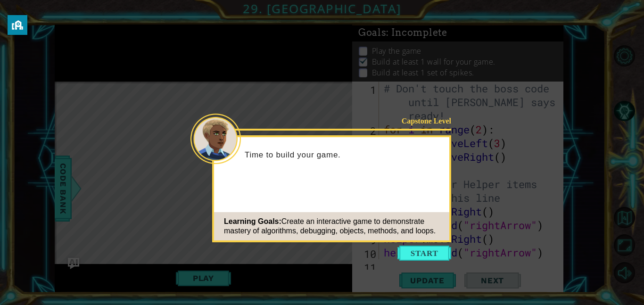
scroll to position [0, 0]
click at [325, 188] on div "Capstone Level Time to build your game. Learning Goals: Create an interactive g…" at bounding box center [331, 188] width 239 height 107
click at [416, 248] on button "Start" at bounding box center [425, 253] width 54 height 15
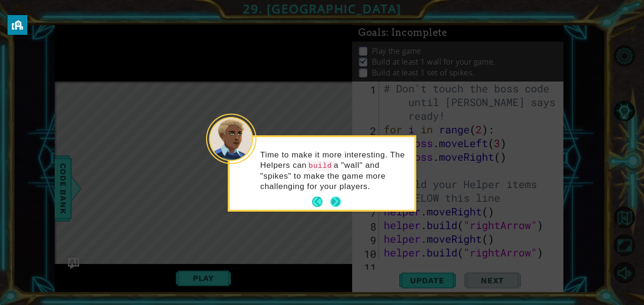
click at [335, 204] on button "Next" at bounding box center [336, 202] width 10 height 10
click at [335, 204] on icon at bounding box center [322, 152] width 644 height 305
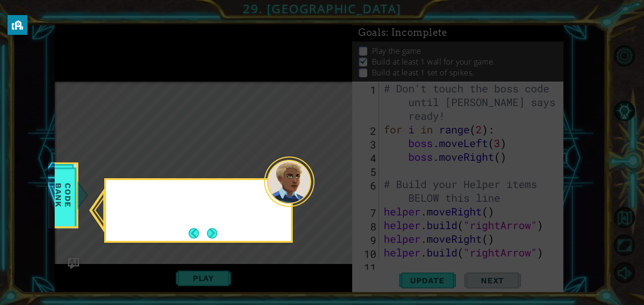
click at [335, 204] on icon at bounding box center [322, 152] width 644 height 305
click at [217, 232] on button "Next" at bounding box center [212, 233] width 10 height 10
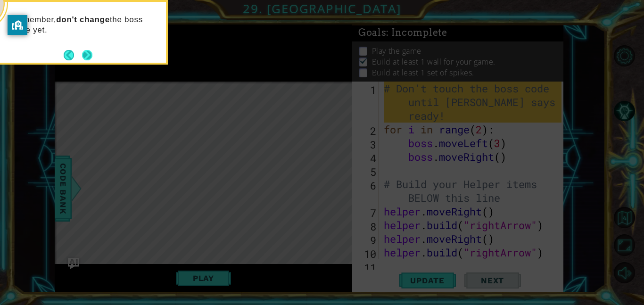
click at [82, 53] on button "Next" at bounding box center [87, 55] width 10 height 10
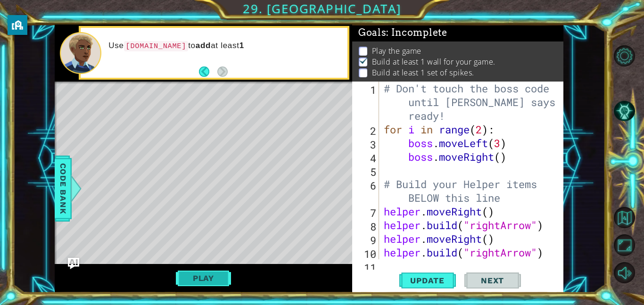
click at [207, 277] on button "Play" at bounding box center [203, 278] width 55 height 18
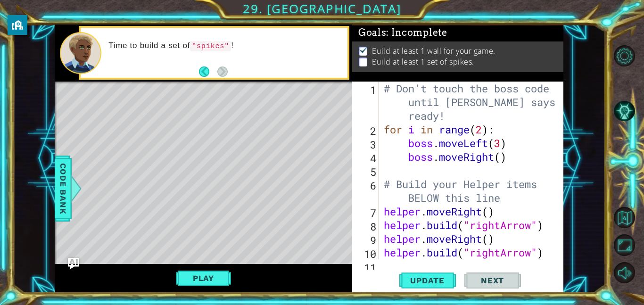
click at [244, 202] on div "Level Map" at bounding box center [273, 221] width 436 height 278
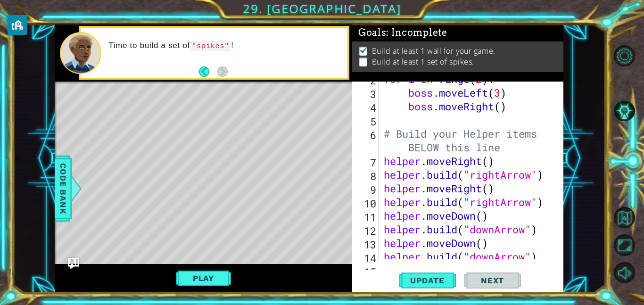
scroll to position [109, 0]
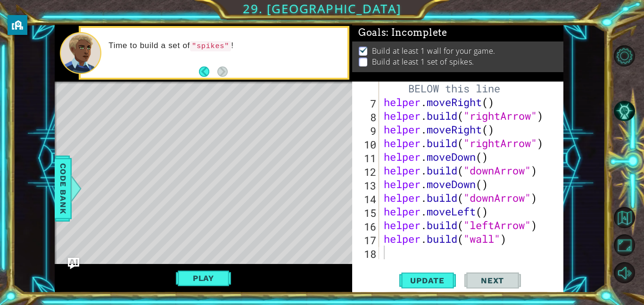
click at [409, 256] on div "# Build your Helper items BELOW this line helper . moveRight ( ) helper . build…" at bounding box center [474, 177] width 184 height 219
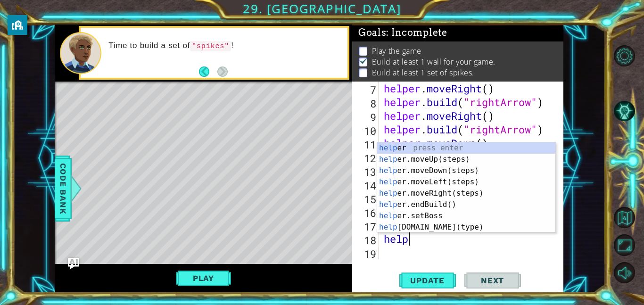
scroll to position [0, 1]
type textarea "helper"
click at [437, 161] on div "helper press enter helper .moveUp(steps) press enter helper .moveDown(steps) pr…" at bounding box center [466, 198] width 178 height 113
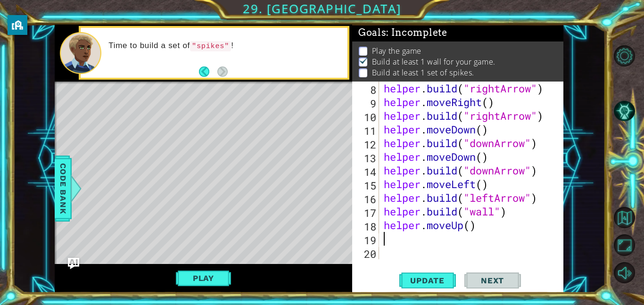
scroll to position [137, 0]
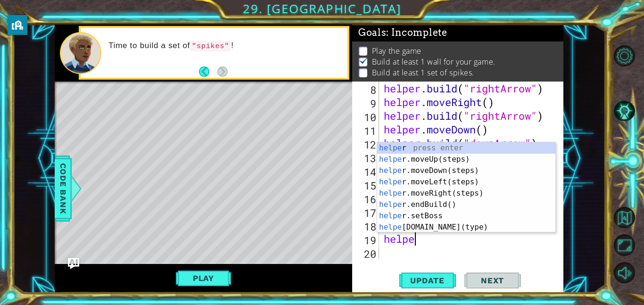
type textarea "helper"
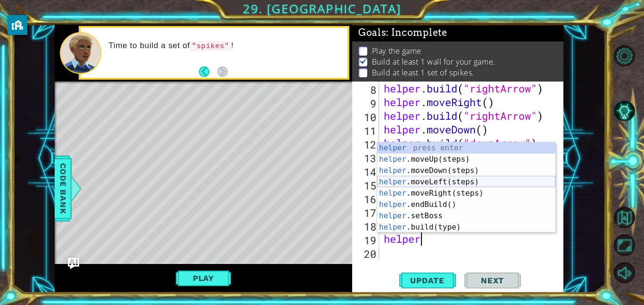
click at [433, 183] on div "helper press enter helper .moveUp(steps) press enter helper .moveDown(steps) pr…" at bounding box center [466, 198] width 178 height 113
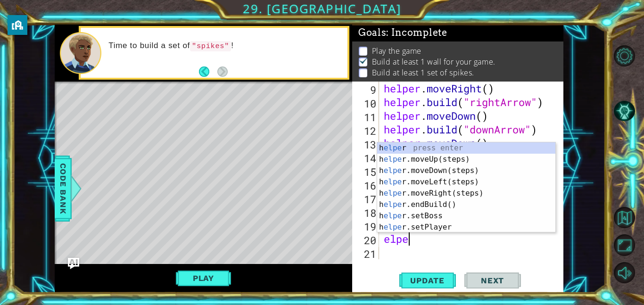
scroll to position [0, 0]
type textarea "e"
click at [405, 226] on div "helper press enter helper .moveUp(steps) press enter helper .moveDown(steps) pr…" at bounding box center [466, 198] width 178 height 113
type textarea "[DOMAIN_NAME]("wall")"
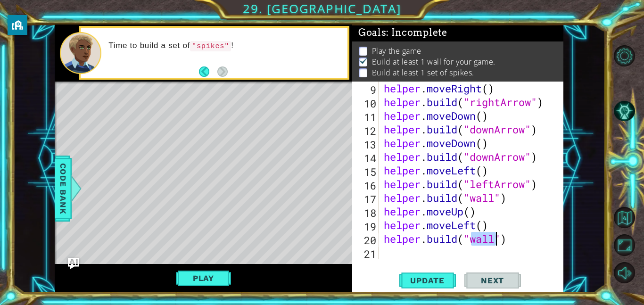
click at [411, 242] on div "helper . moveRight ( ) helper . build ( "rightArrow" ) helper . moveDown ( ) he…" at bounding box center [474, 184] width 184 height 205
click at [409, 250] on div "helper . moveRight ( ) helper . build ( "rightArrow" ) helper . moveDown ( ) he…" at bounding box center [474, 184] width 184 height 205
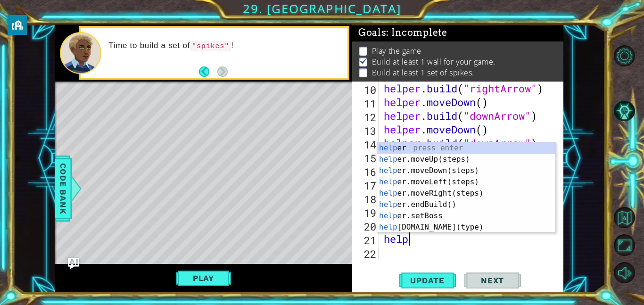
scroll to position [0, 0]
type textarea "h"
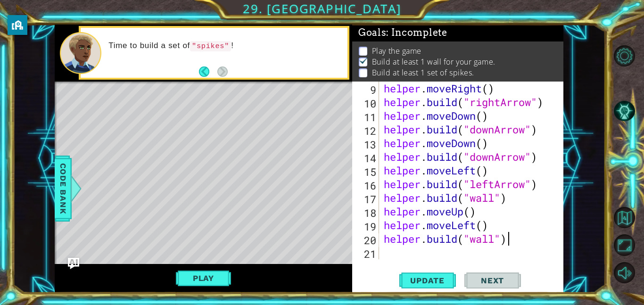
scroll to position [150, 0]
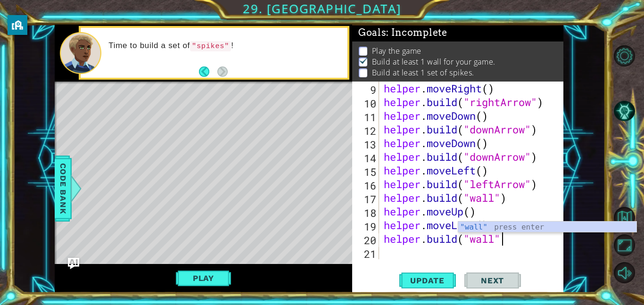
type textarea "[DOMAIN_NAME]("wall")"
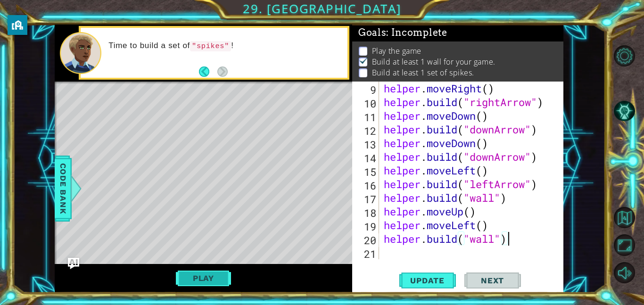
click at [224, 275] on button "Play" at bounding box center [203, 278] width 55 height 18
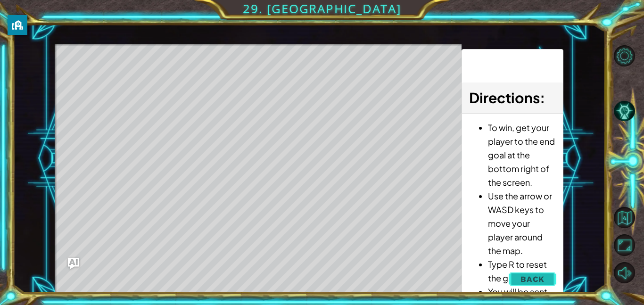
click at [530, 278] on span "Back" at bounding box center [533, 278] width 24 height 9
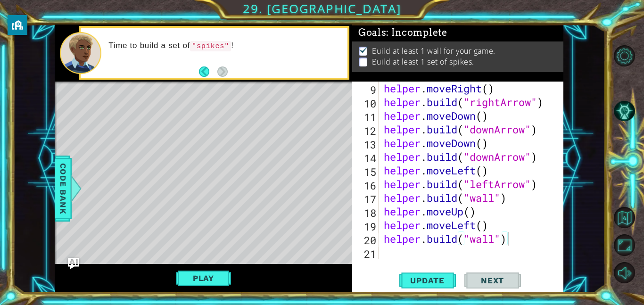
scroll to position [150, 0]
click at [397, 249] on div "helper . moveRight ( ) helper . build ( "rightArrow" ) helper . moveDown ( ) he…" at bounding box center [474, 184] width 184 height 205
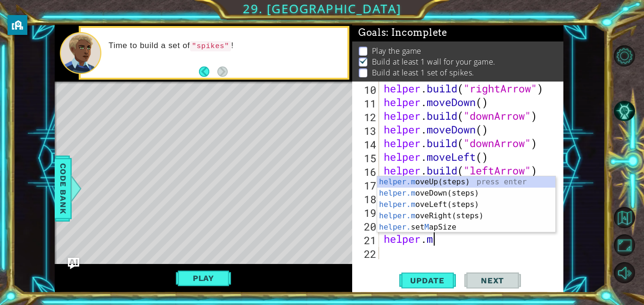
scroll to position [0, 2]
type textarea "helper.move"
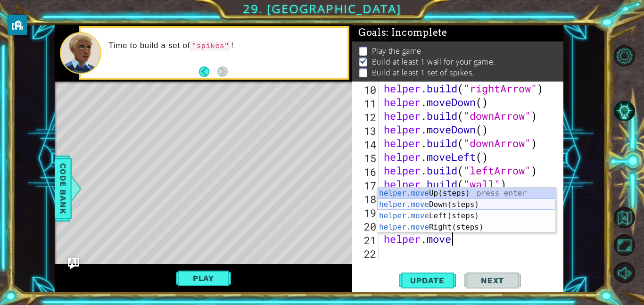
click at [420, 205] on div "helper.move Up(steps) press enter helper.move Down(steps) press enter helper.mo…" at bounding box center [466, 222] width 178 height 68
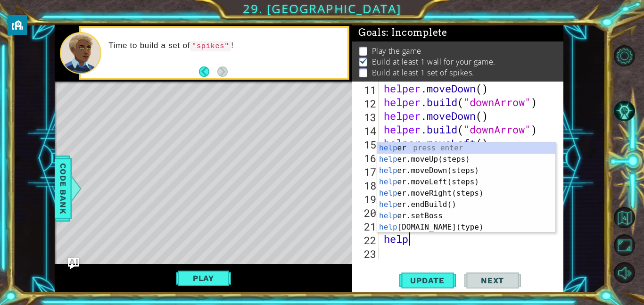
scroll to position [0, 1]
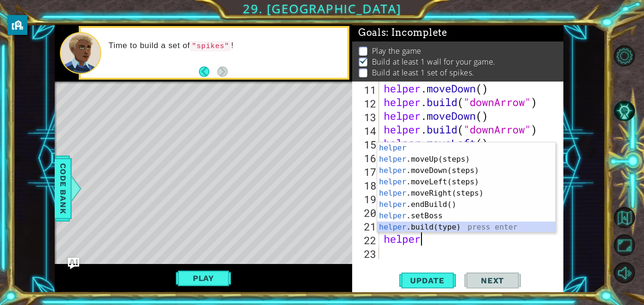
click at [412, 224] on div "helper press enter helper .moveUp(steps) press enter helper .moveDown(steps) pr…" at bounding box center [466, 198] width 178 height 113
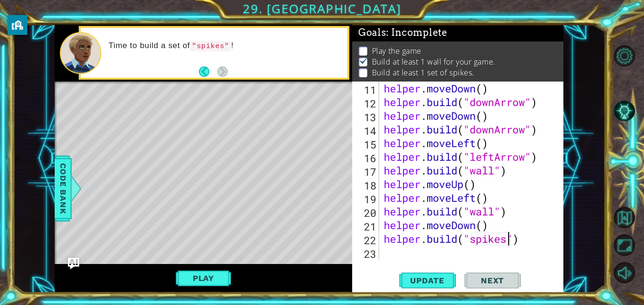
scroll to position [0, 6]
type textarea "[DOMAIN_NAME]("spikes")"
click at [213, 267] on div "Play" at bounding box center [204, 278] width 298 height 29
click at [215, 274] on button "Play" at bounding box center [203, 278] width 55 height 18
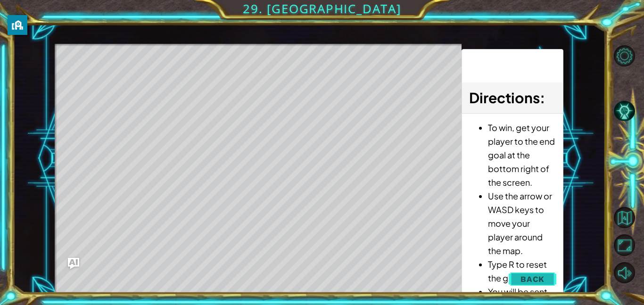
click at [518, 275] on button "Back" at bounding box center [533, 279] width 48 height 19
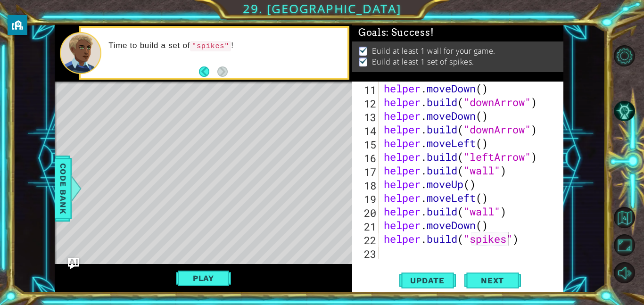
click at [411, 248] on div "helper . moveDown ( ) helper . build ( "downArrow" ) helper . moveDown ( ) help…" at bounding box center [474, 184] width 184 height 205
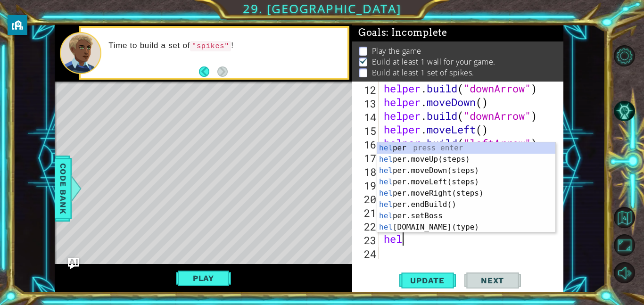
scroll to position [0, 1]
type textarea "helper"
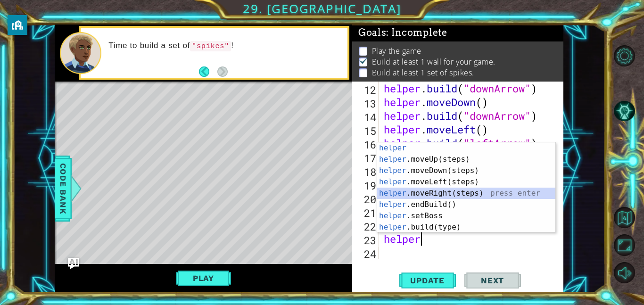
click at [403, 195] on div "helper press enter helper .moveUp(steps) press enter helper .moveDown(steps) pr…" at bounding box center [466, 198] width 178 height 113
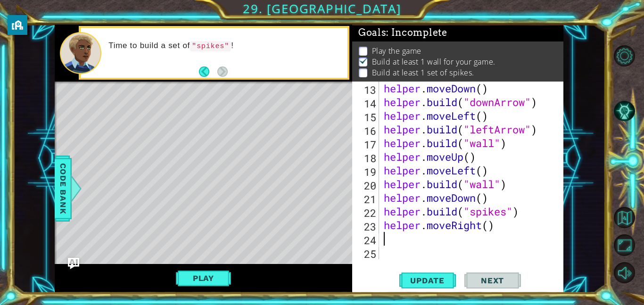
click at [490, 224] on div "helper . moveDown ( ) helper . build ( "downArrow" ) helper . moveLeft ( ) help…" at bounding box center [474, 184] width 184 height 205
type textarea "helper.moveRight(2)"
click at [444, 241] on div "helper . moveDown ( ) helper . build ( "downArrow" ) helper . moveLeft ( ) help…" at bounding box center [474, 184] width 184 height 205
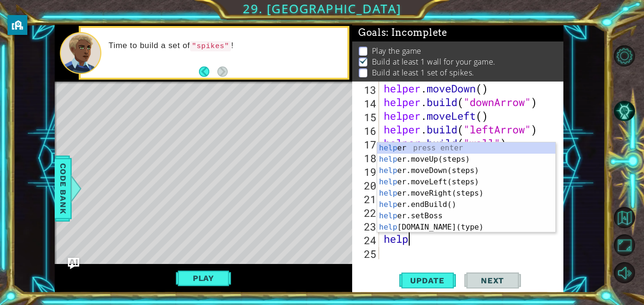
scroll to position [0, 1]
type textarea "helper"
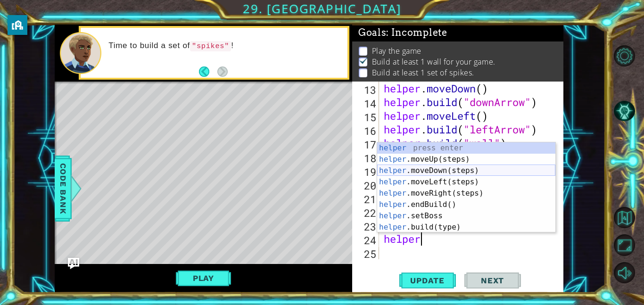
click at [417, 171] on div "helper press enter helper .moveUp(steps) press enter helper .moveDown(steps) pr…" at bounding box center [466, 198] width 178 height 113
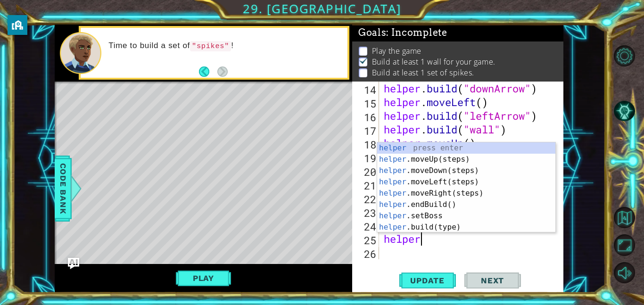
click at [419, 229] on div "helper press enter helper .moveUp(steps) press enter helper .moveDown(steps) pr…" at bounding box center [466, 198] width 178 height 113
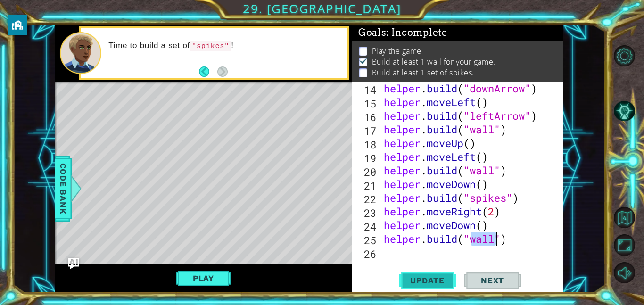
type textarea "[DOMAIN_NAME]("wall")"
click at [409, 273] on button "Update" at bounding box center [427, 280] width 57 height 21
click at [242, 277] on div "Play" at bounding box center [204, 278] width 298 height 29
click at [217, 152] on div "Level Map" at bounding box center [273, 221] width 436 height 278
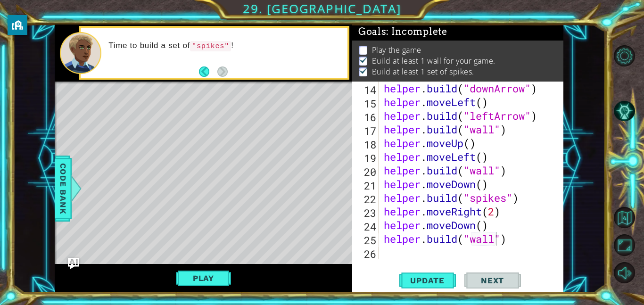
click at [392, 250] on div "helper . build ( "downArrow" ) helper . moveLeft ( ) helper . build ( "leftArro…" at bounding box center [474, 184] width 184 height 205
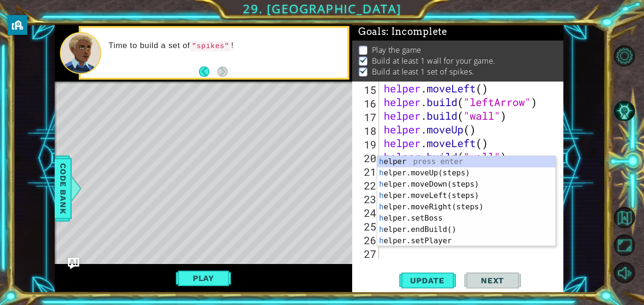
scroll to position [233, 0]
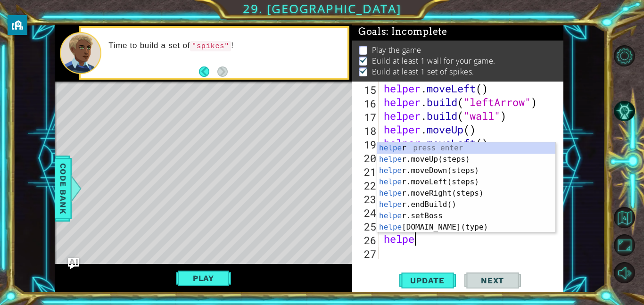
type textarea "helper"
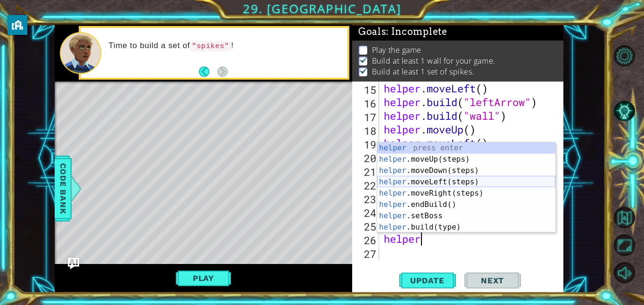
click at [423, 180] on div "helper press enter helper .moveUp(steps) press enter helper .moveDown(steps) pr…" at bounding box center [466, 198] width 178 height 113
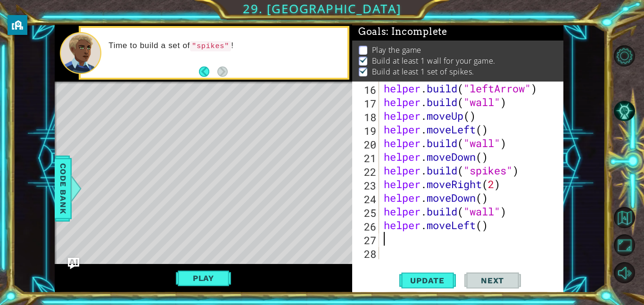
scroll to position [246, 0]
type textarea "h"
click at [483, 227] on div "helper . build ( "leftArrow" ) helper . build ( "wall" ) helper . moveUp ( ) he…" at bounding box center [474, 184] width 184 height 205
type textarea "helper.moveLeft(2)"
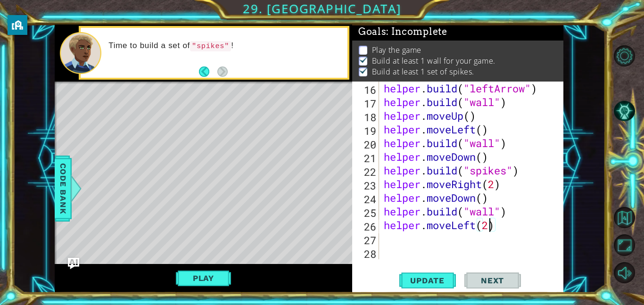
click at [415, 235] on div "helper . build ( "leftArrow" ) helper . build ( "wall" ) helper . moveUp ( ) he…" at bounding box center [474, 184] width 184 height 205
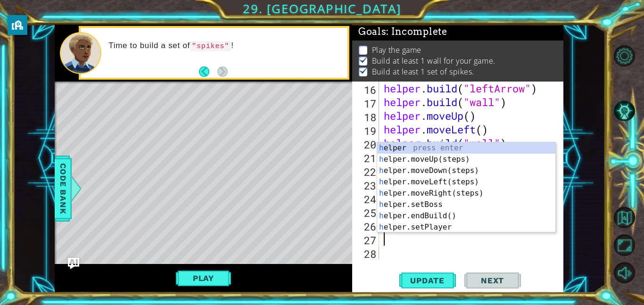
scroll to position [0, 1]
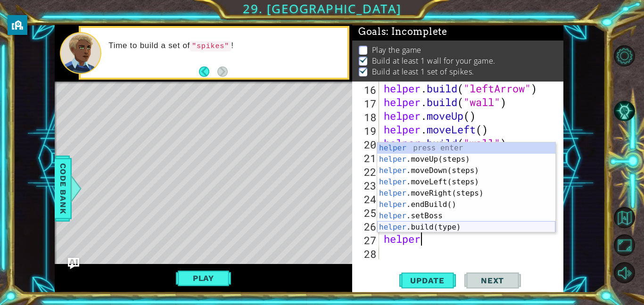
click at [396, 228] on div "helper press enter helper .moveUp(steps) press enter helper .moveDown(steps) pr…" at bounding box center [466, 198] width 178 height 113
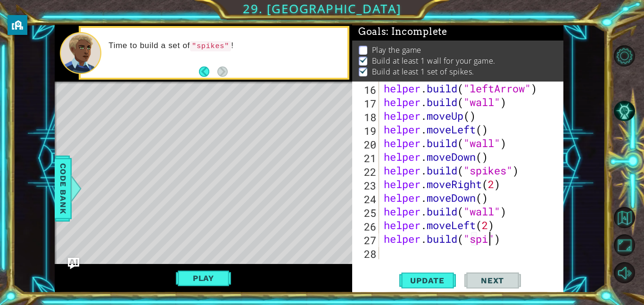
type textarea "[DOMAIN_NAME]("spike")"
click at [373, 253] on div "28" at bounding box center [366, 254] width 25 height 14
click at [422, 278] on span "Update" at bounding box center [427, 280] width 53 height 9
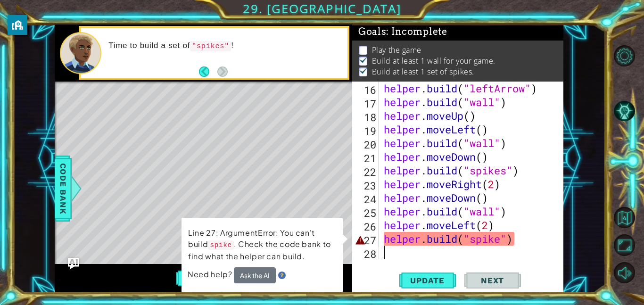
click at [503, 239] on div "helper . build ( "leftArrow" ) helper . build ( "wall" ) helper . moveUp ( ) he…" at bounding box center [474, 184] width 184 height 205
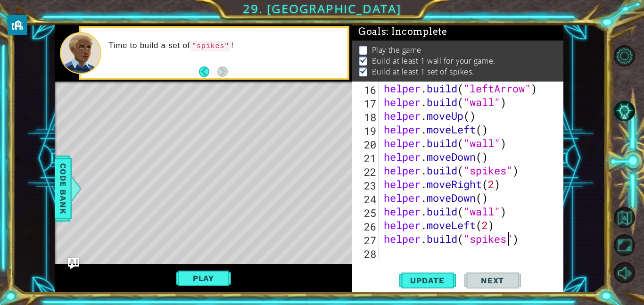
scroll to position [0, 6]
type textarea "[DOMAIN_NAME]("spikes")"
click at [441, 275] on button "Update" at bounding box center [427, 280] width 57 height 21
click at [390, 249] on div "helper . build ( "leftArrow" ) helper . build ( "wall" ) helper . moveUp ( ) he…" at bounding box center [474, 184] width 184 height 205
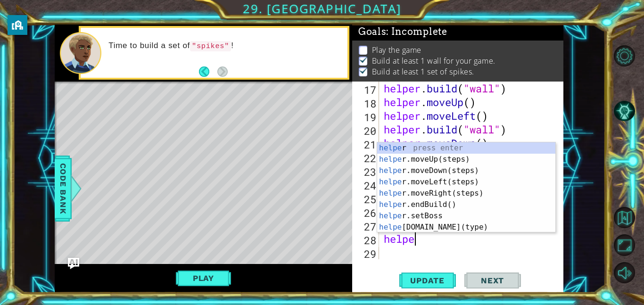
scroll to position [0, 1]
click at [398, 231] on div "helper press enter helper .moveUp(steps) press enter helper .moveDown(steps) pr…" at bounding box center [466, 198] width 178 height 113
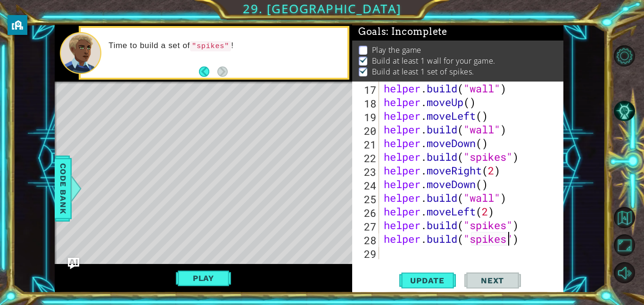
scroll to position [0, 6]
type textarea "[DOMAIN_NAME]("spikes")"
click at [412, 276] on span "Update" at bounding box center [427, 280] width 53 height 9
click at [411, 230] on div "helper . build ( "wall" ) helper . moveUp ( ) helper . moveLeft ( ) helper . bu…" at bounding box center [474, 184] width 184 height 205
click at [522, 224] on div "helper . build ( "wall" ) helper . moveUp ( ) helper . moveLeft ( ) helper . bu…" at bounding box center [474, 184] width 184 height 205
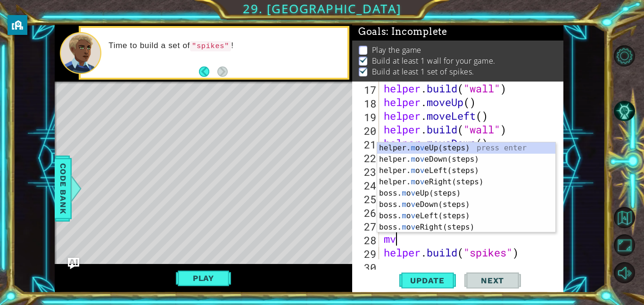
scroll to position [0, 0]
type textarea "m"
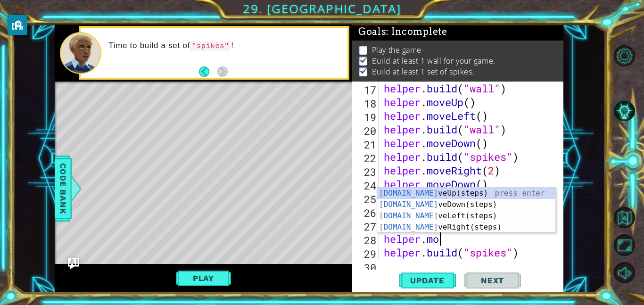
scroll to position [0, 2]
type textarea "helper.move"
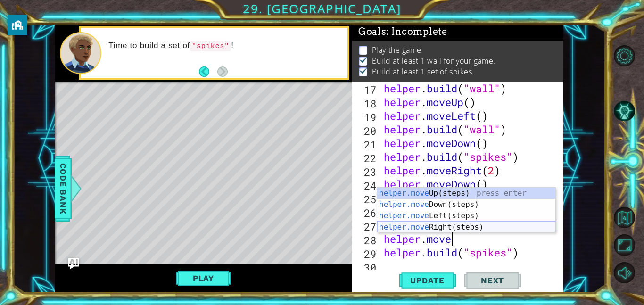
click at [491, 225] on div "helper.move Up(steps) press enter helper.move Down(steps) press enter helper.mo…" at bounding box center [466, 222] width 178 height 68
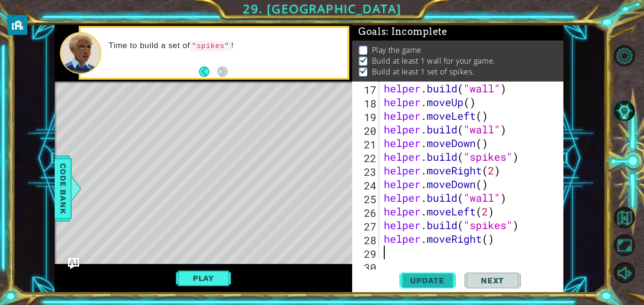
click at [435, 275] on button "Update" at bounding box center [427, 280] width 57 height 21
click at [196, 278] on button "Play" at bounding box center [203, 278] width 55 height 18
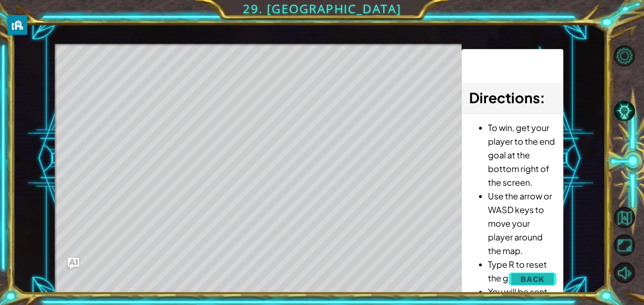
click at [548, 278] on button "Back" at bounding box center [533, 279] width 48 height 19
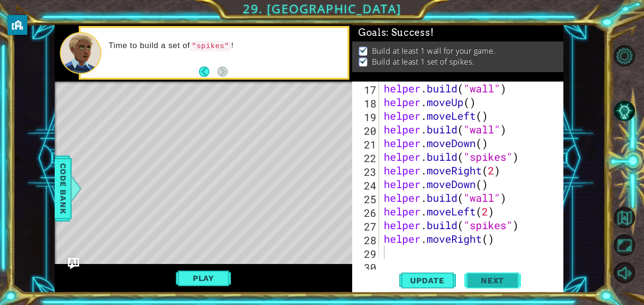
click at [496, 271] on button "Next" at bounding box center [493, 280] width 57 height 21
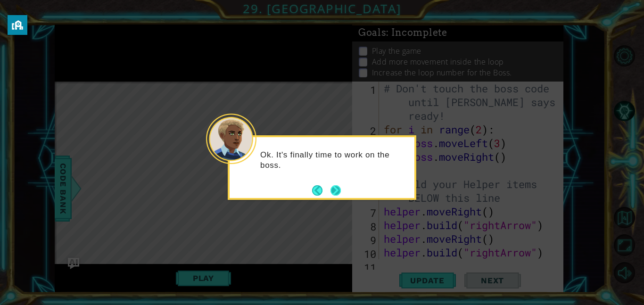
click at [335, 190] on button "Next" at bounding box center [336, 190] width 10 height 10
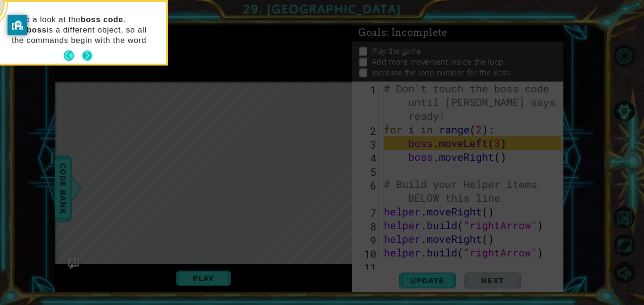
click at [81, 57] on button "Back" at bounding box center [73, 55] width 18 height 10
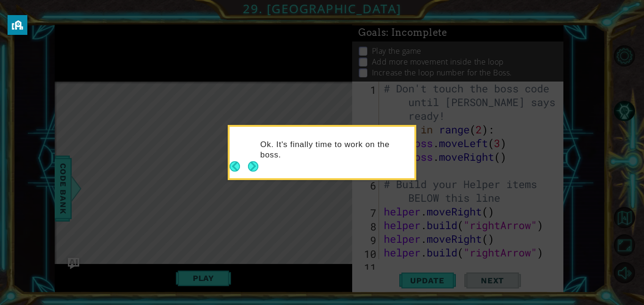
click at [254, 172] on button "Next" at bounding box center [253, 166] width 10 height 10
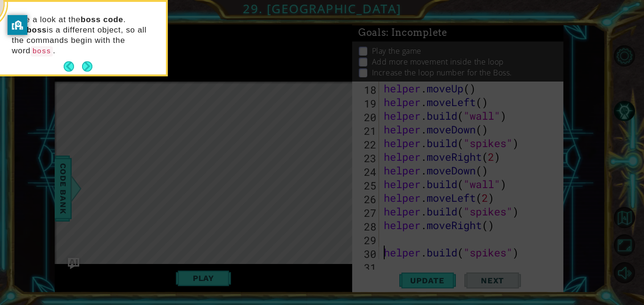
scroll to position [274, 0]
click at [86, 61] on button "Next" at bounding box center [87, 66] width 10 height 10
click at [86, 57] on icon at bounding box center [322, 45] width 644 height 519
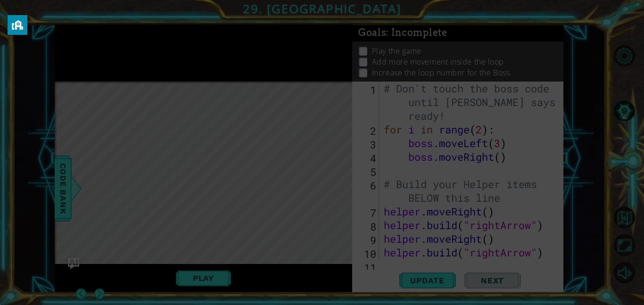
scroll to position [0, 0]
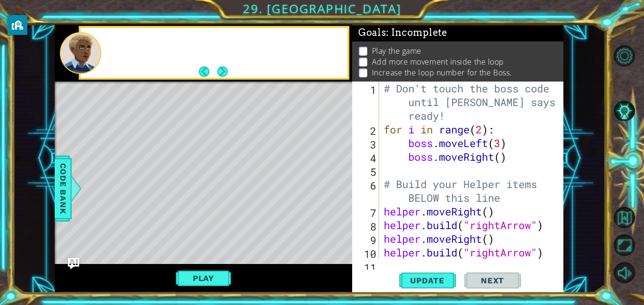
click at [301, 130] on div "Level Map" at bounding box center [273, 221] width 436 height 278
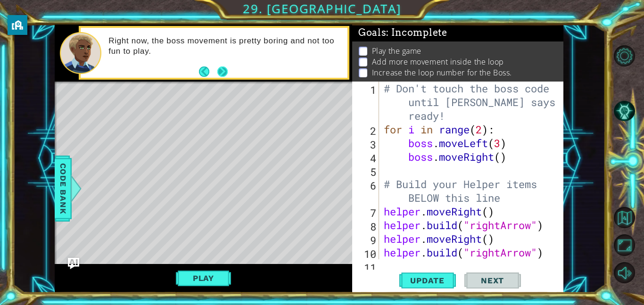
click at [222, 71] on button "Next" at bounding box center [222, 72] width 10 height 10
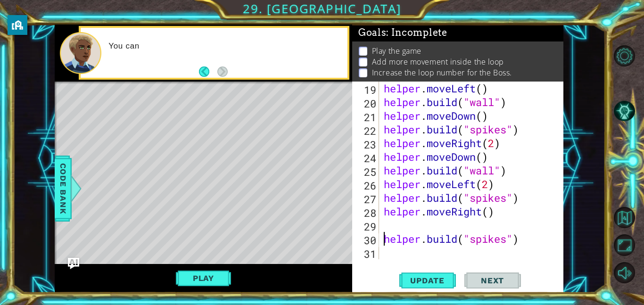
scroll to position [287, 0]
click at [473, 239] on div "helper . moveLeft ( ) helper . build ( "wall" ) helper . moveDown ( ) helper . …" at bounding box center [474, 184] width 184 height 205
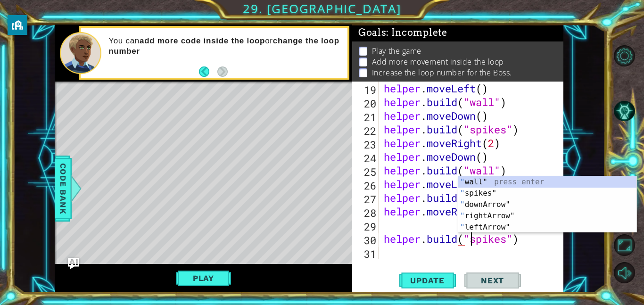
scroll to position [0, 4]
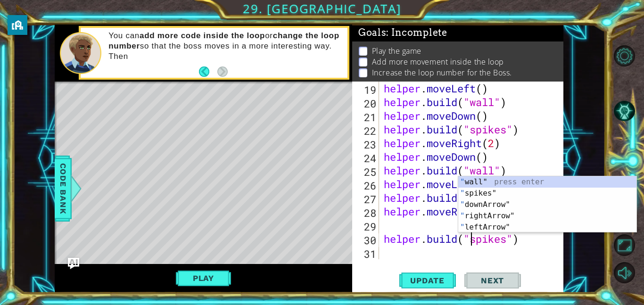
click at [389, 234] on div "helper . moveLeft ( ) helper . build ( "wall" ) helper . moveDown ( ) helper . …" at bounding box center [474, 184] width 184 height 205
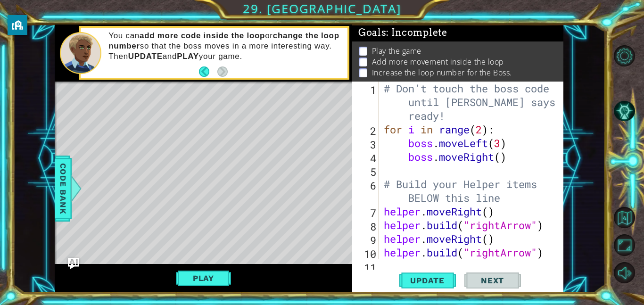
scroll to position [0, 0]
click at [506, 160] on div "# Don't touch the boss code until [PERSON_NAME] says you're ready! for i in ran…" at bounding box center [474, 198] width 184 height 233
type textarea "boss.moveRight()"
click at [501, 162] on div "# Don't touch the boss code until [PERSON_NAME] says you're ready! for i in ran…" at bounding box center [474, 198] width 184 height 233
click at [456, 171] on div "# Don't touch the boss code until [PERSON_NAME] says you're ready! for i in ran…" at bounding box center [474, 198] width 184 height 233
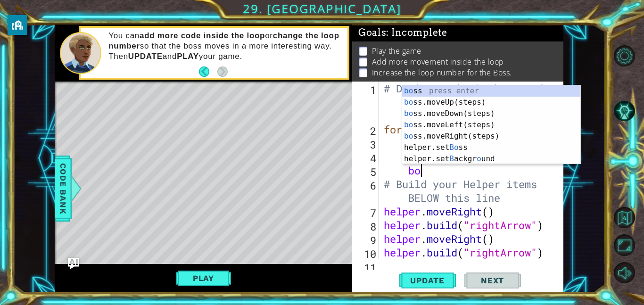
scroll to position [0, 1]
type textarea "boss"
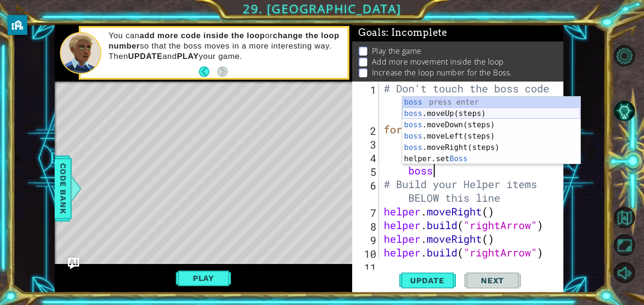
click at [441, 109] on div "boss press enter boss .moveUp(steps) press enter boss .moveDown(steps) press en…" at bounding box center [491, 142] width 178 height 91
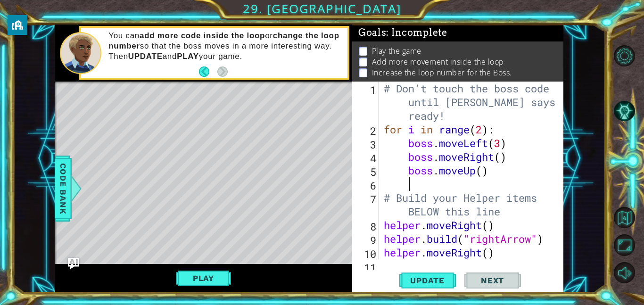
scroll to position [0, 0]
click at [482, 172] on div "# Don't touch the boss code until [PERSON_NAME] says you're ready! for i in ran…" at bounding box center [474, 198] width 184 height 233
click at [425, 276] on span "Update" at bounding box center [427, 280] width 53 height 9
click at [231, 273] on button "Play" at bounding box center [203, 278] width 55 height 18
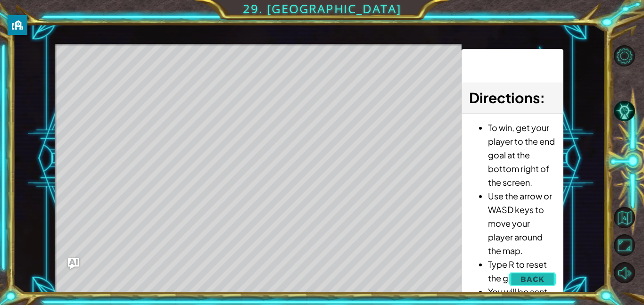
click at [514, 274] on button "Back" at bounding box center [533, 279] width 48 height 19
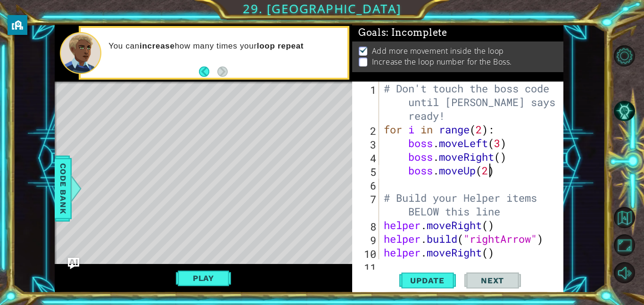
click at [481, 131] on div "# Don't touch the boss code until [PERSON_NAME] says you're ready! for i in ran…" at bounding box center [474, 198] width 184 height 233
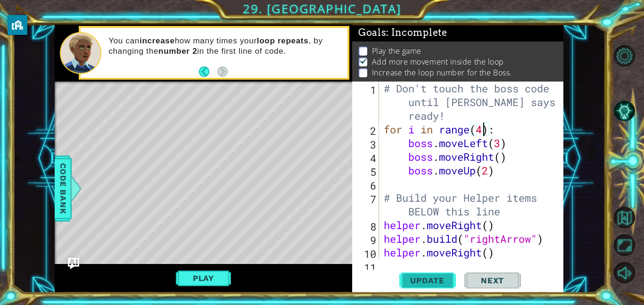
type textarea "for i in range(4):"
click at [416, 273] on button "Update" at bounding box center [427, 280] width 57 height 21
click at [209, 274] on button "Play" at bounding box center [203, 278] width 55 height 18
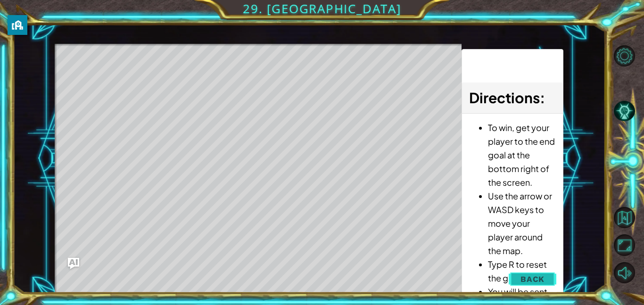
click at [521, 271] on button "Back" at bounding box center [533, 279] width 48 height 19
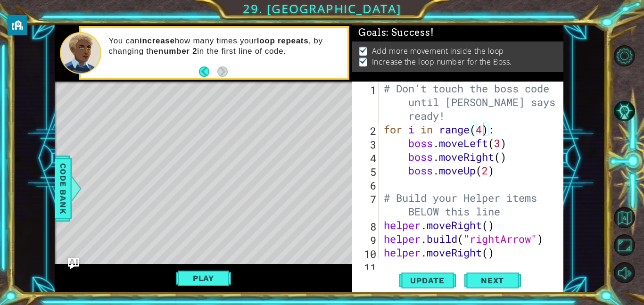
scroll to position [0, 0]
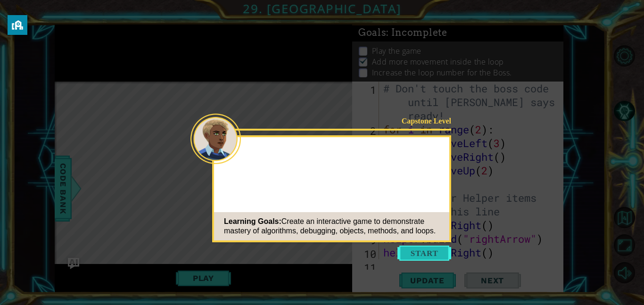
click at [420, 256] on button "Start" at bounding box center [425, 253] width 54 height 15
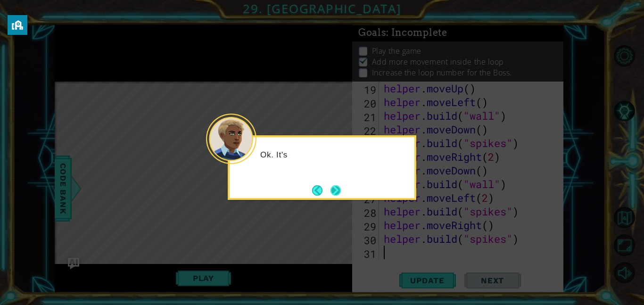
click at [337, 192] on button "Next" at bounding box center [336, 190] width 10 height 10
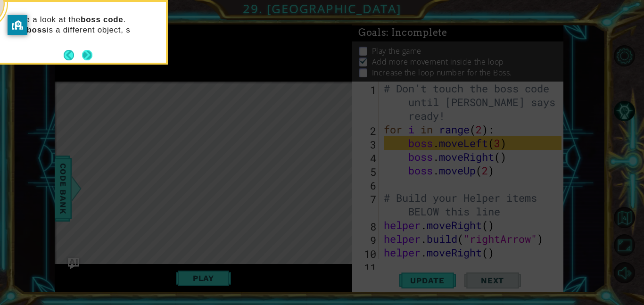
click at [92, 53] on button "Next" at bounding box center [87, 55] width 10 height 10
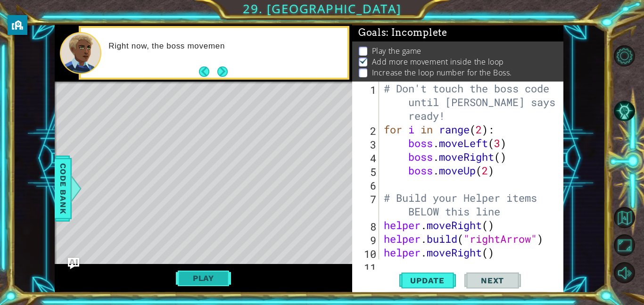
click at [203, 282] on button "Play" at bounding box center [203, 278] width 55 height 18
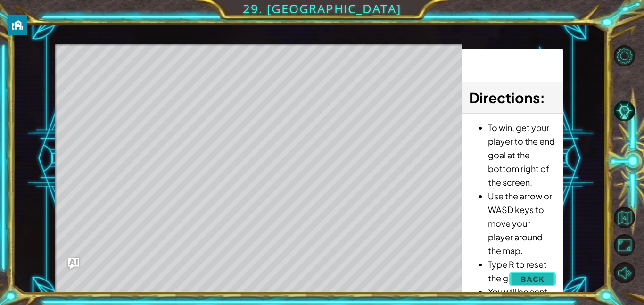
click at [524, 286] on button "Back" at bounding box center [533, 279] width 48 height 19
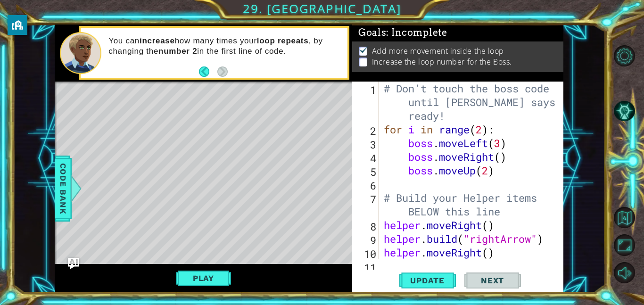
click at [482, 130] on div "# Don't touch the boss code until [PERSON_NAME] says you're ready! for i in ran…" at bounding box center [474, 198] width 184 height 233
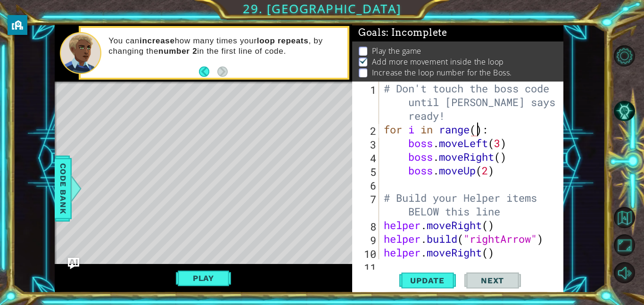
scroll to position [0, 4]
click at [503, 144] on div "# Don't touch the boss code until Vega says you're ready! for i in range ( 3 ) …" at bounding box center [474, 198] width 184 height 233
click at [504, 161] on div "# Don't touch the boss code until Vega says you're ready! for i in range ( 3 ) …" at bounding box center [474, 198] width 184 height 233
type textarea "boss.moveRight()"
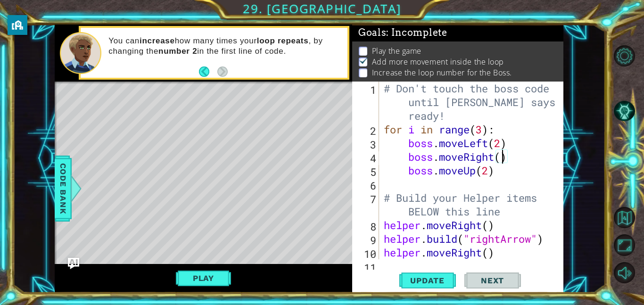
click at [464, 183] on div "# Don't touch the boss code until Vega says you're ready! for i in range ( 3 ) …" at bounding box center [474, 198] width 184 height 233
type textarea "m"
type textarea "boss.moveDown(2)"
click at [422, 284] on span "Update" at bounding box center [427, 280] width 53 height 9
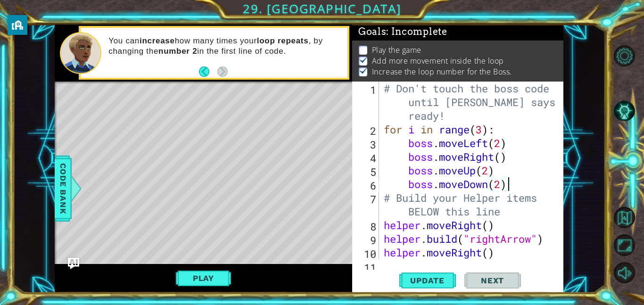
click at [213, 303] on div "1 ההההההההההההההההההההההההההההההההההההההההההההההההההההההההההההההההההההההההההההה…" at bounding box center [322, 152] width 644 height 305
click at [207, 284] on button "Play" at bounding box center [203, 278] width 55 height 18
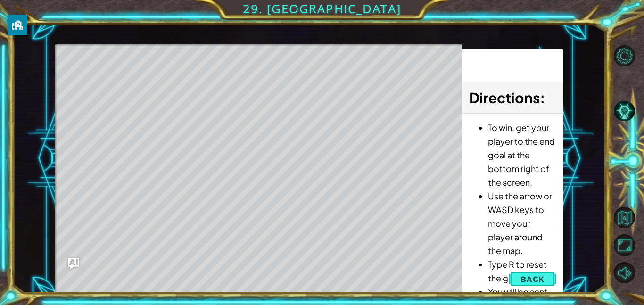
click at [565, 65] on div "1 ההההההההההההההההההההההההההההההההההההההההההההההההההההההההההההההההההההההההההההה…" at bounding box center [309, 159] width 593 height 268
click at [588, 107] on div "1 ההההההההההההההההההההההההההההההההההההההההההההההההההההההההההההההההההההההההההההה…" at bounding box center [309, 159] width 593 height 268
click at [527, 281] on span "Back" at bounding box center [533, 278] width 24 height 9
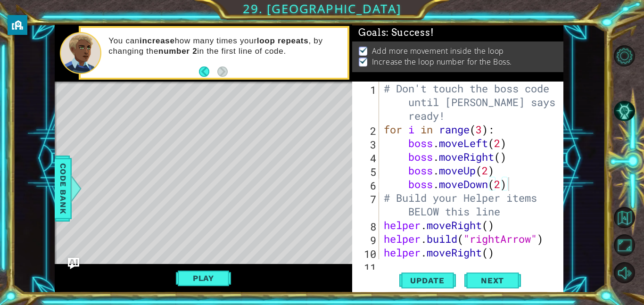
scroll to position [0, 0]
click at [483, 283] on span "Next" at bounding box center [493, 280] width 42 height 9
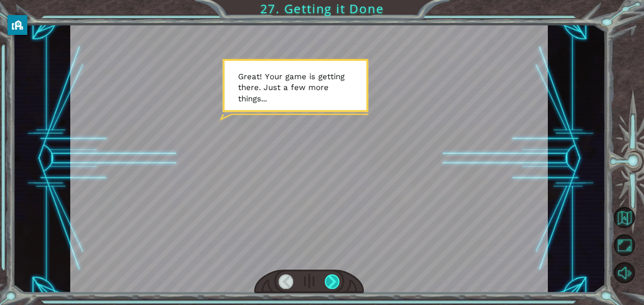
click at [335, 281] on div at bounding box center [332, 281] width 15 height 15
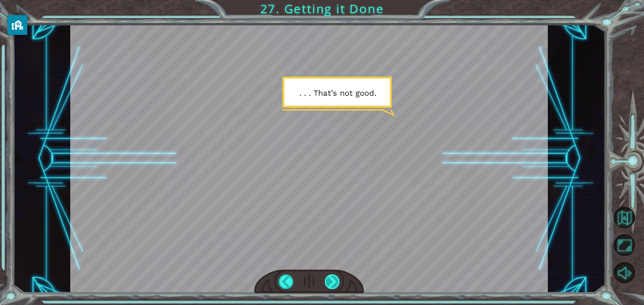
click at [335, 281] on div at bounding box center [332, 281] width 15 height 15
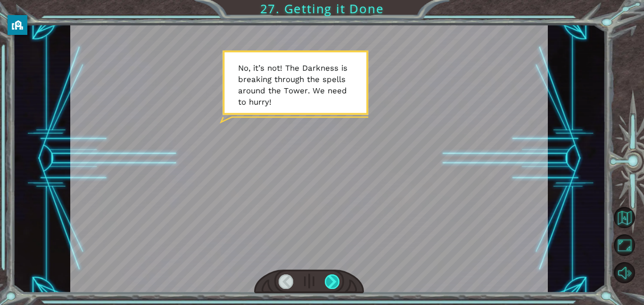
click at [335, 281] on div at bounding box center [332, 281] width 15 height 15
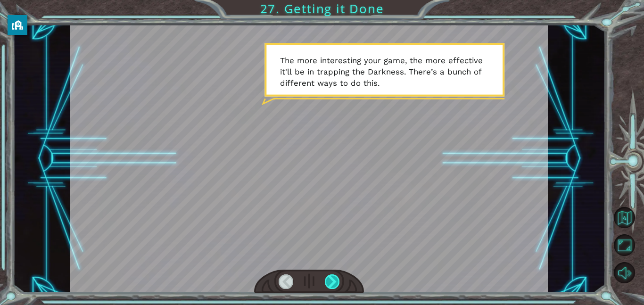
click at [335, 281] on div at bounding box center [332, 281] width 15 height 15
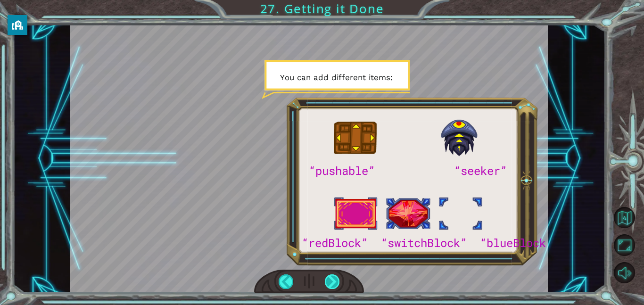
click at [335, 281] on div at bounding box center [332, 281] width 15 height 15
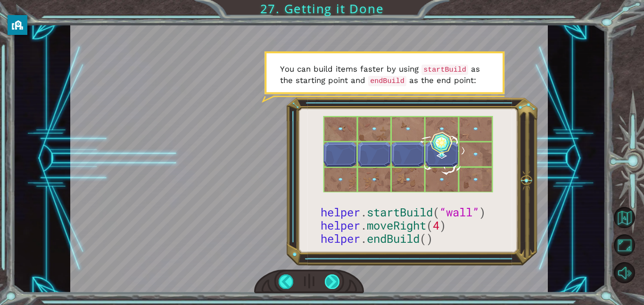
click at [335, 281] on div at bounding box center [332, 281] width 15 height 15
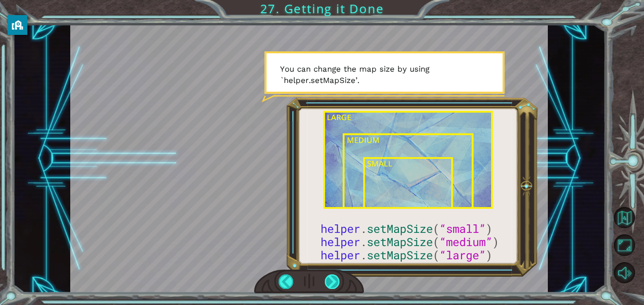
click at [335, 281] on div at bounding box center [332, 281] width 15 height 15
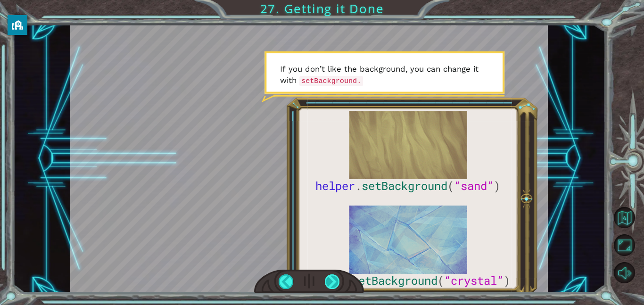
click at [335, 281] on div at bounding box center [332, 281] width 15 height 15
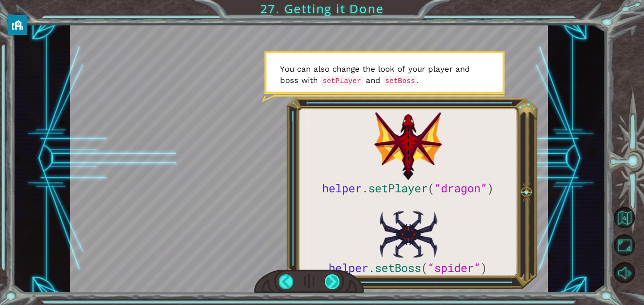
click at [335, 281] on div at bounding box center [332, 281] width 15 height 15
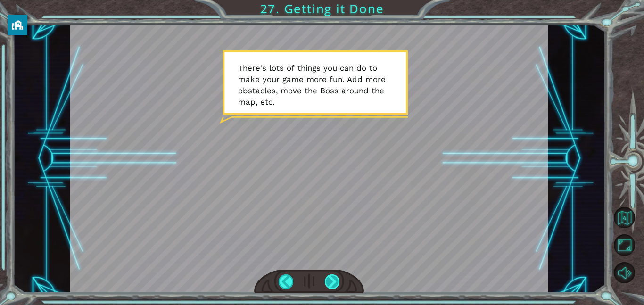
click at [333, 286] on div at bounding box center [332, 281] width 15 height 15
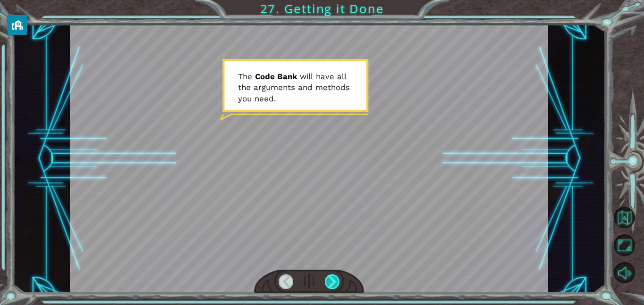
click at [333, 286] on div at bounding box center [332, 281] width 15 height 15
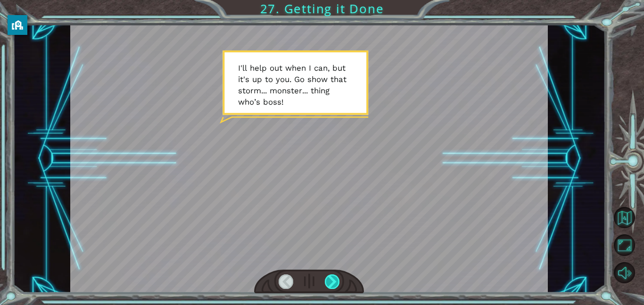
click at [333, 286] on div at bounding box center [332, 281] width 15 height 15
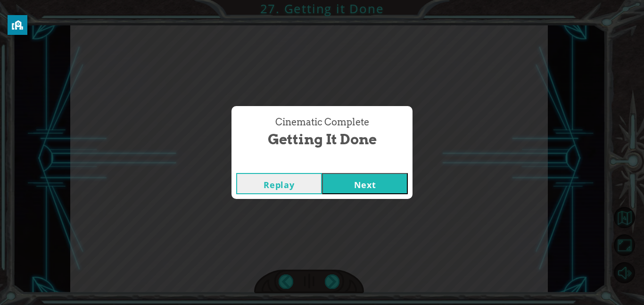
click at [344, 191] on button "Next" at bounding box center [365, 183] width 86 height 21
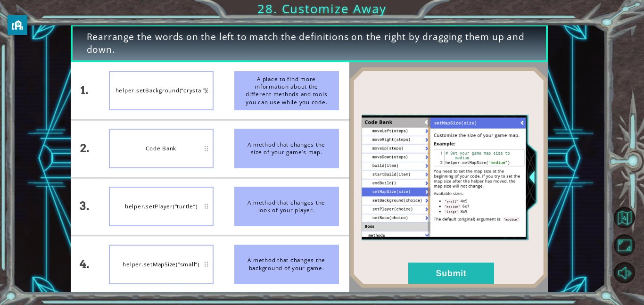
drag, startPoint x: 294, startPoint y: 258, endPoint x: 281, endPoint y: 129, distance: 129.4
click at [281, 129] on ul "A place to find more information about the different methods and tools you can …" at bounding box center [286, 177] width 125 height 231
click at [432, 261] on img at bounding box center [448, 178] width 199 height 222
click at [432, 269] on button "Submit" at bounding box center [451, 273] width 86 height 21
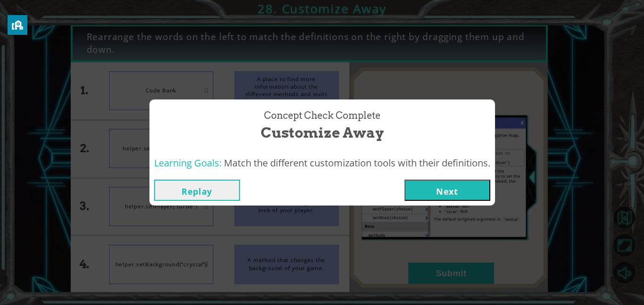
click at [458, 196] on button "Next" at bounding box center [448, 190] width 86 height 21
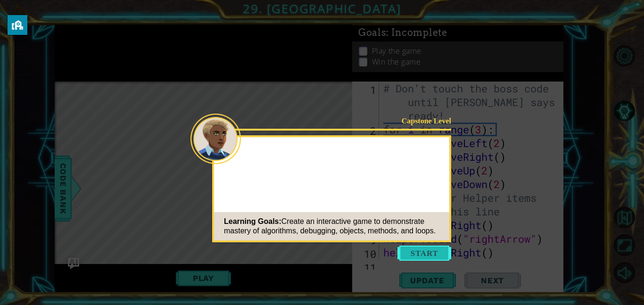
click at [428, 255] on button "Start" at bounding box center [425, 253] width 54 height 15
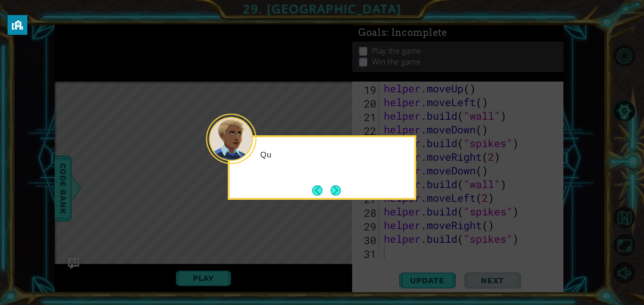
scroll to position [287, 0]
click at [333, 191] on button "Next" at bounding box center [336, 190] width 10 height 10
click at [336, 192] on button "Next" at bounding box center [336, 190] width 10 height 10
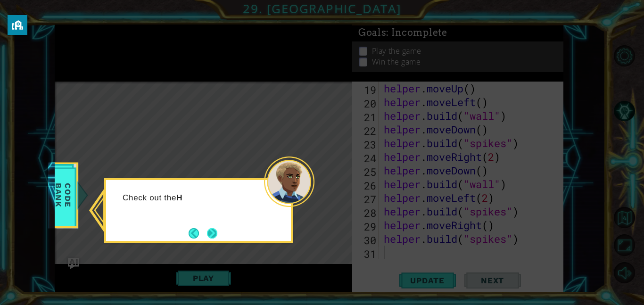
click at [217, 231] on button "Next" at bounding box center [212, 233] width 10 height 10
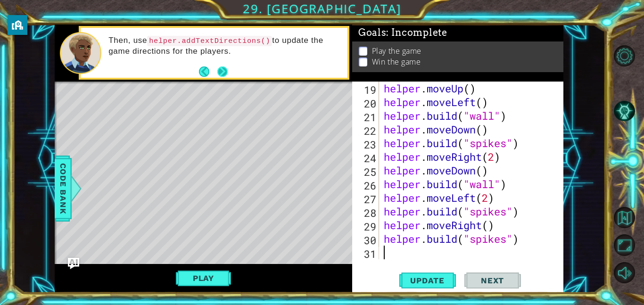
click at [228, 73] on button "Next" at bounding box center [222, 72] width 10 height 10
click at [220, 69] on button "Next" at bounding box center [222, 72] width 10 height 10
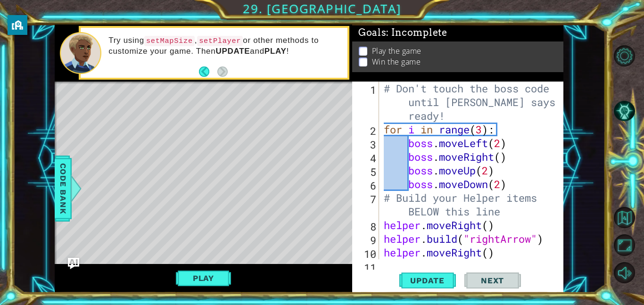
scroll to position [0, 0]
type textarea "boss.moveUp(2)"
click at [391, 176] on div "# Don't touch the boss code until Vega says you're ready! for i in range ( 3 ) …" at bounding box center [474, 198] width 184 height 233
click at [543, 177] on div "# Don't touch the boss code until Vega says you're ready! for i in range ( 3 ) …" at bounding box center [474, 198] width 184 height 233
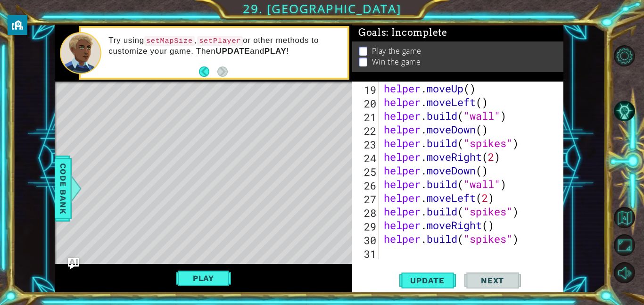
scroll to position [287, 0]
click at [191, 275] on button "Play" at bounding box center [203, 278] width 55 height 18
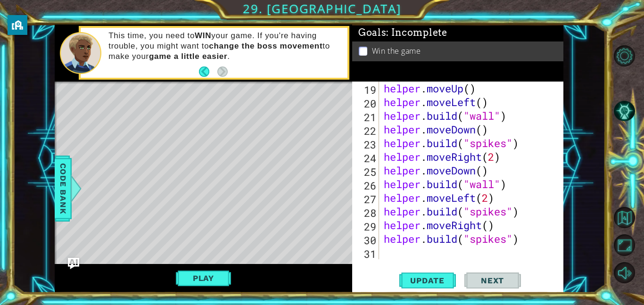
click at [395, 252] on div "helper . moveUp ( ) helper . moveLeft ( ) helper . build ( "wall" ) helper . mo…" at bounding box center [474, 184] width 184 height 205
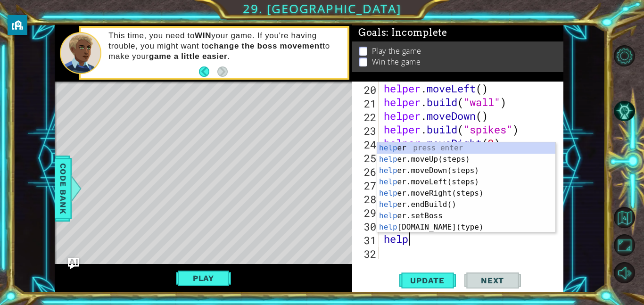
scroll to position [0, 1]
click at [437, 246] on div "helper . moveLeft ( ) helper . build ( "wall" ) helper . moveDown ( ) helper . …" at bounding box center [474, 184] width 184 height 205
type textarea "h"
